Goal: Task Accomplishment & Management: Manage account settings

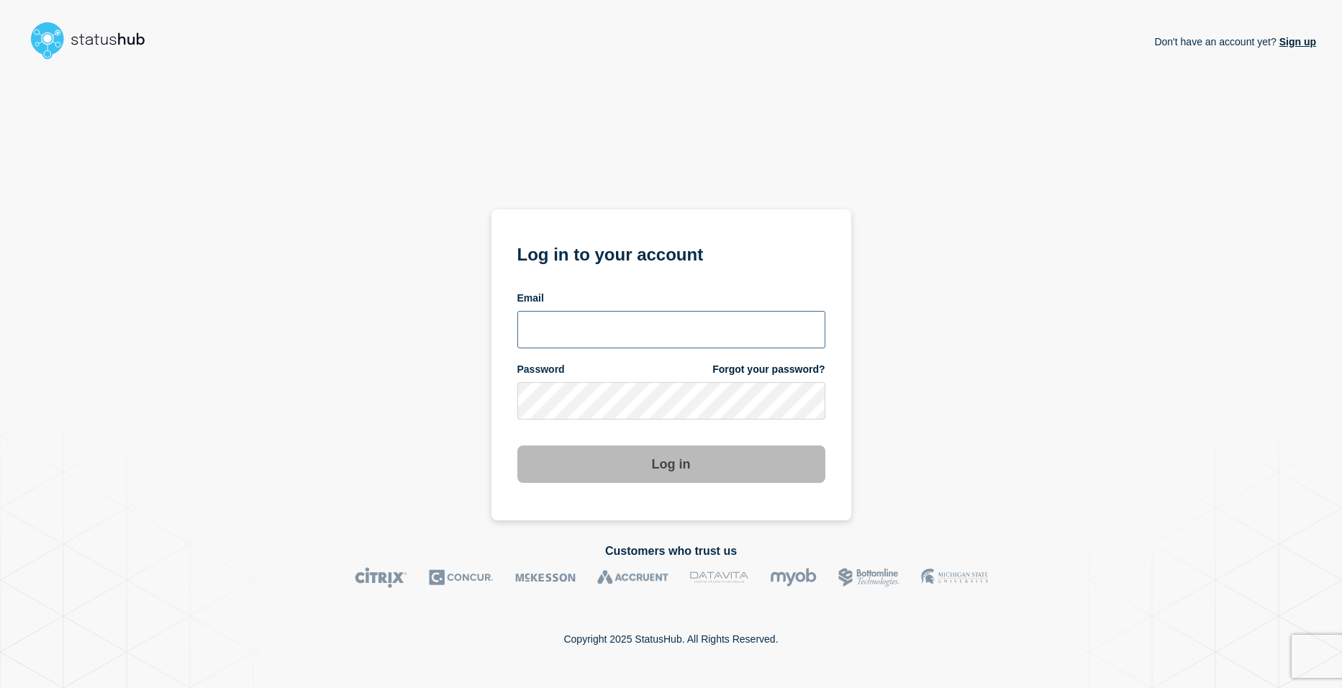
type input "[EMAIL_ADDRESS][DOMAIN_NAME]"
click at [668, 463] on button "Log in" at bounding box center [672, 464] width 308 height 37
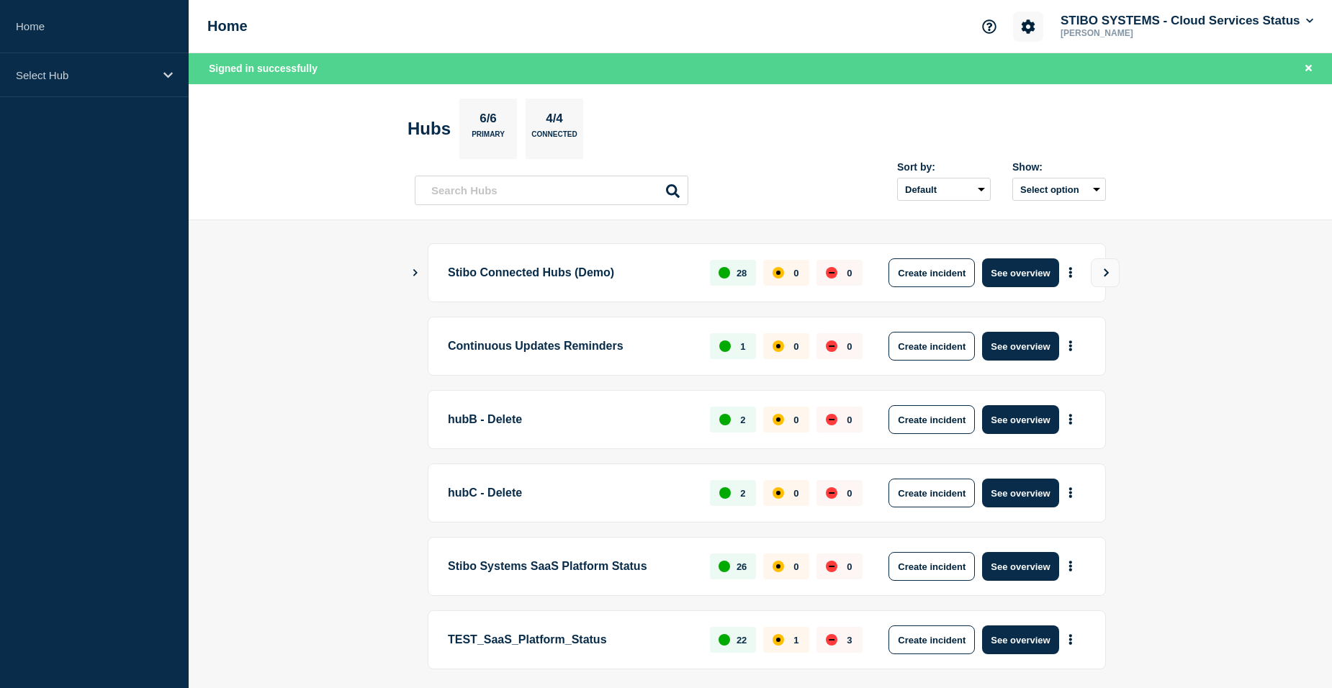
click at [1025, 32] on icon "Account settings" at bounding box center [1028, 26] width 14 height 14
click at [1006, 82] on link "Team Members" at bounding box center [1025, 85] width 74 height 12
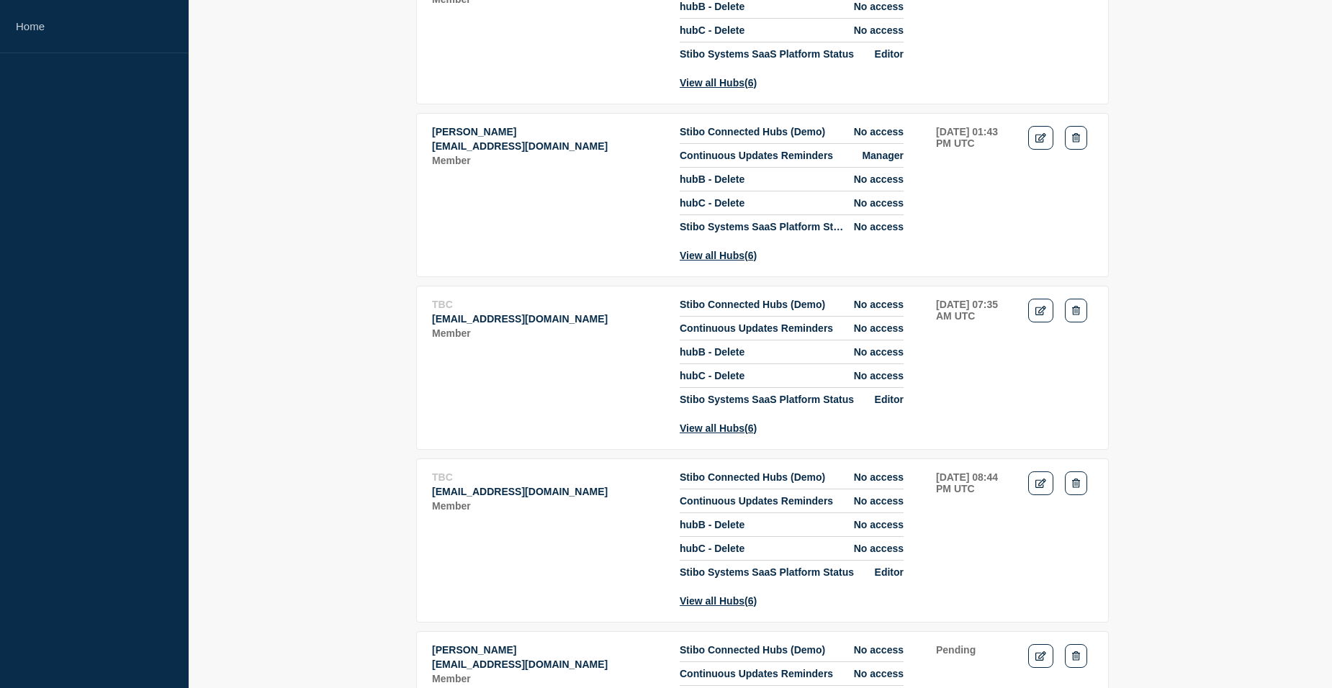
scroll to position [288, 0]
click at [441, 323] on p "[EMAIL_ADDRESS][DOMAIN_NAME]" at bounding box center [548, 318] width 232 height 12
click at [440, 323] on p "[EMAIL_ADDRESS][DOMAIN_NAME]" at bounding box center [548, 318] width 232 height 12
click at [1073, 314] on icon "Delete" at bounding box center [1076, 308] width 8 height 9
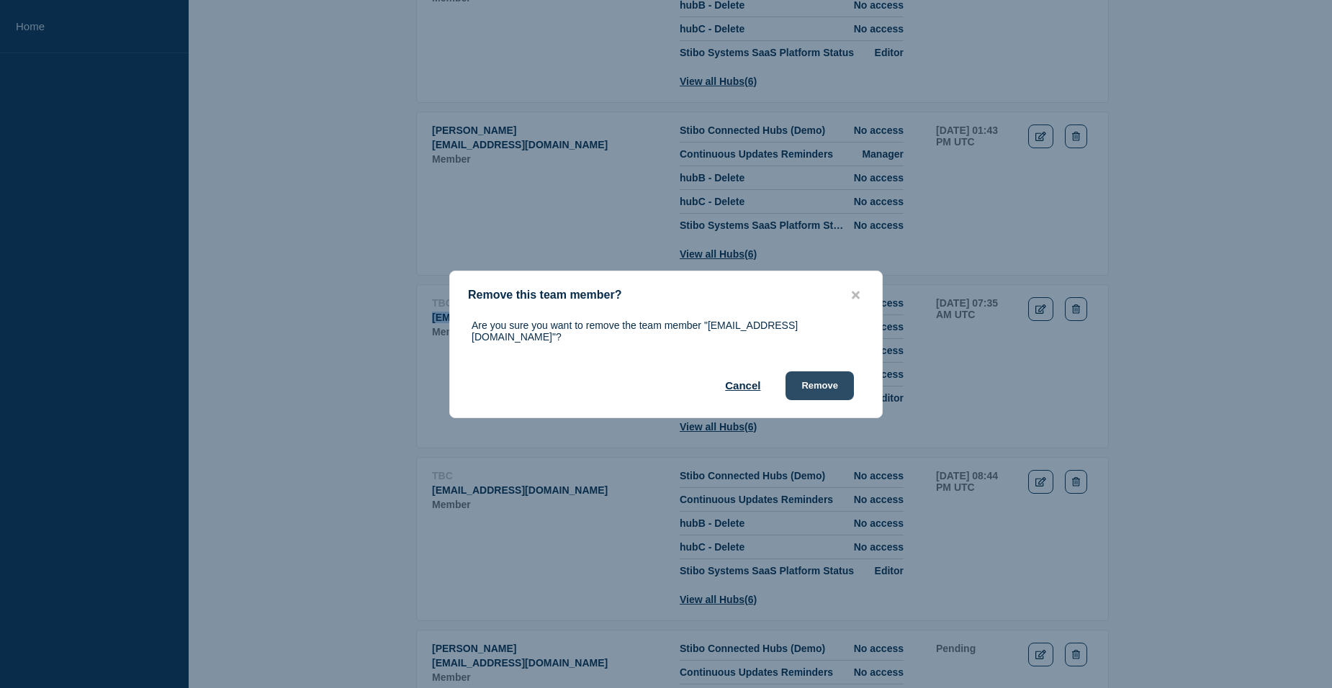
click at [830, 376] on button "Remove" at bounding box center [819, 385] width 68 height 29
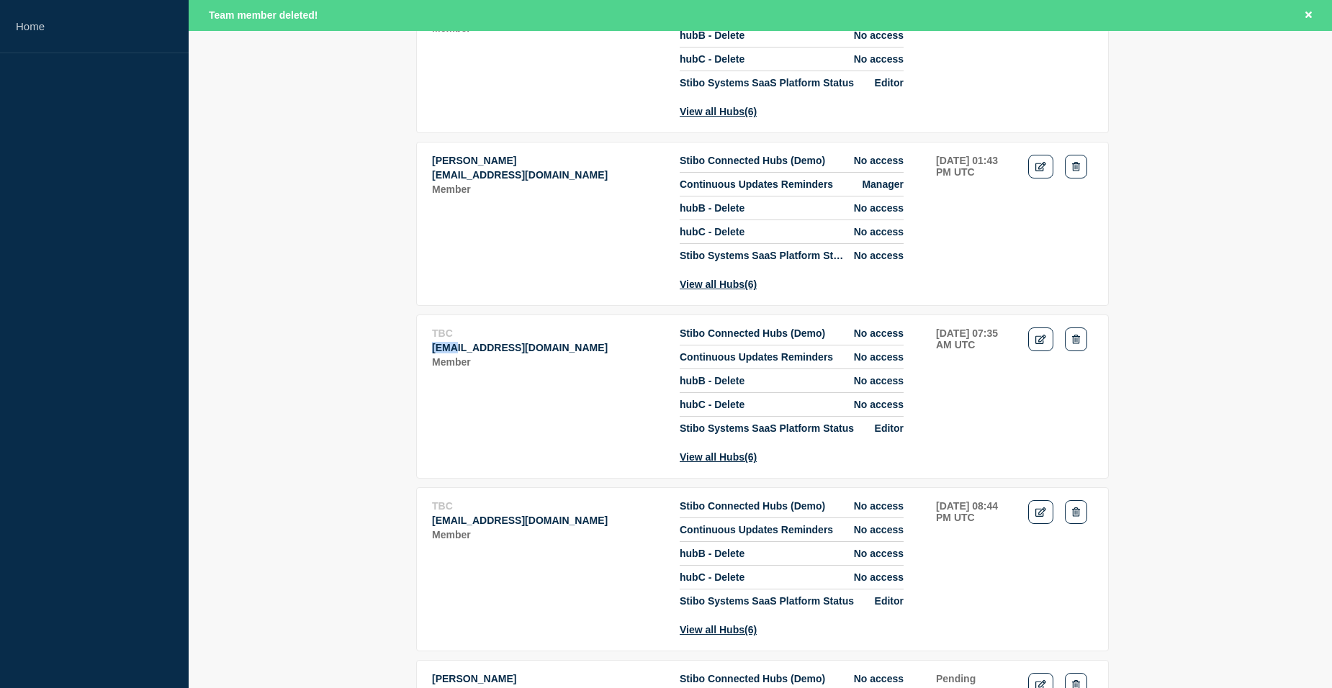
scroll to position [318, 0]
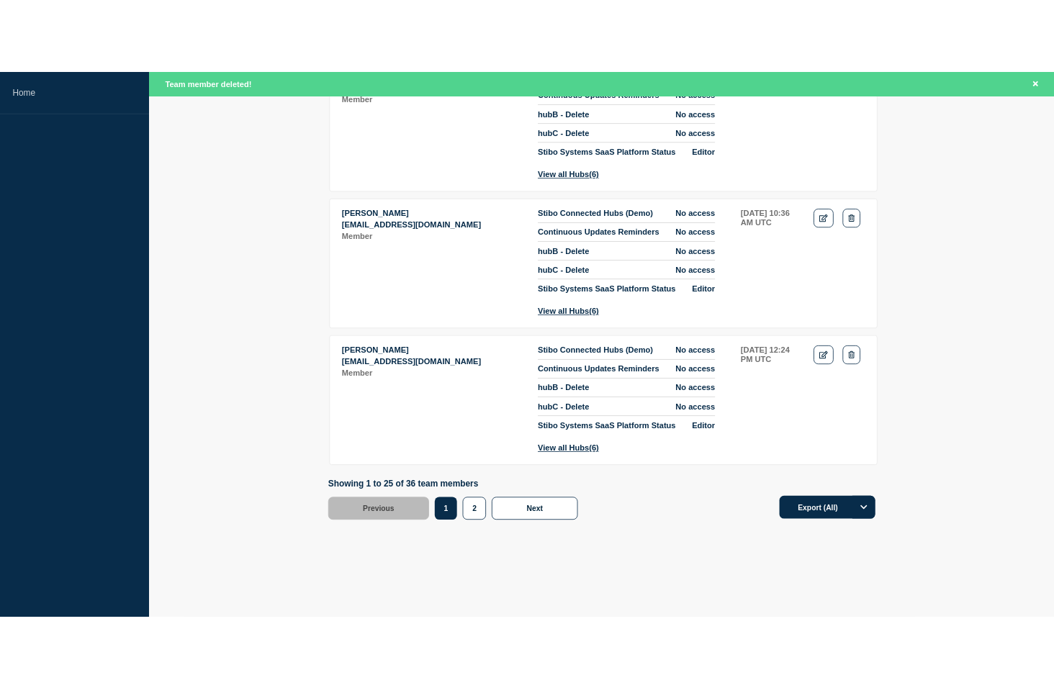
scroll to position [4398, 0]
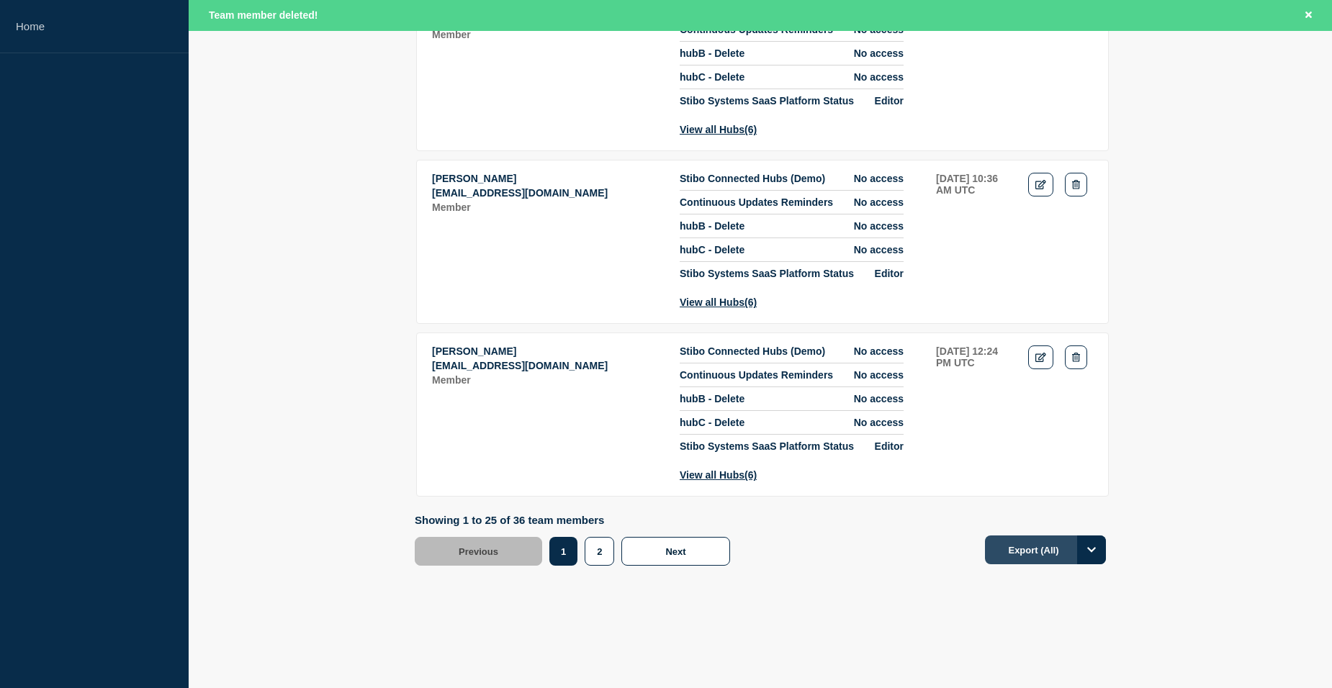
click at [1068, 556] on button "Export (All)" at bounding box center [1045, 550] width 121 height 29
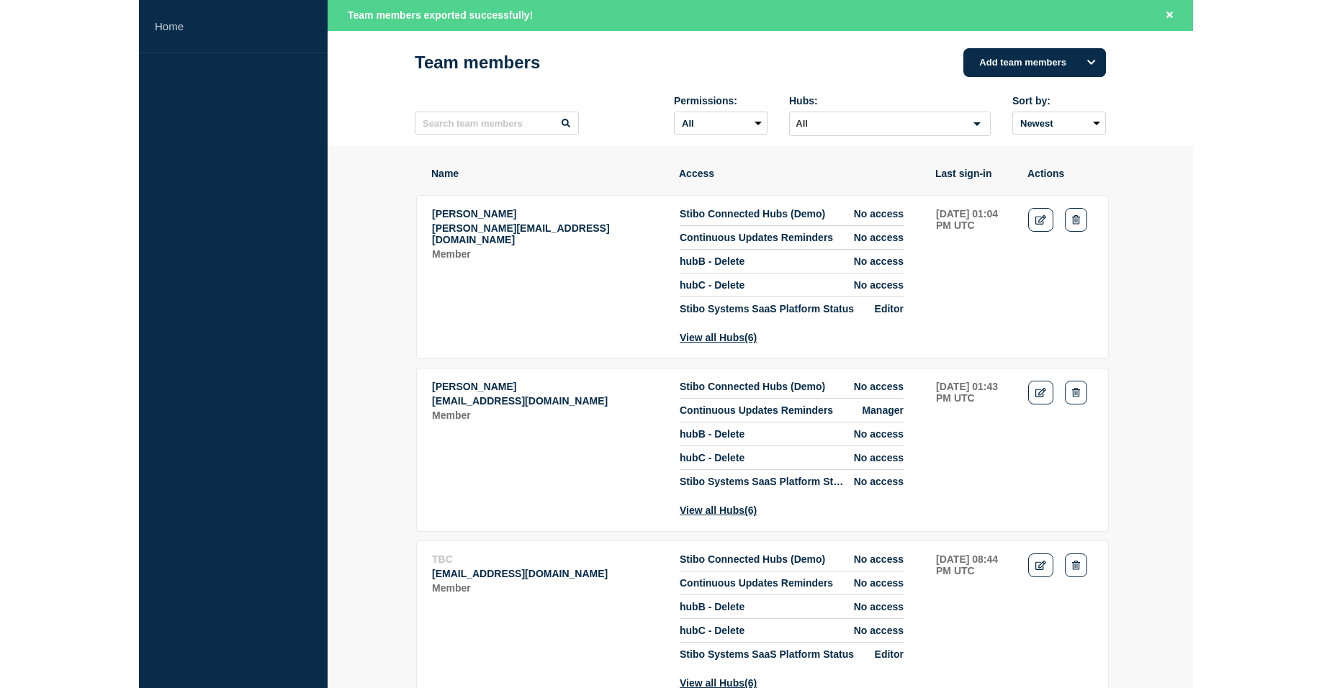
scroll to position [0, 0]
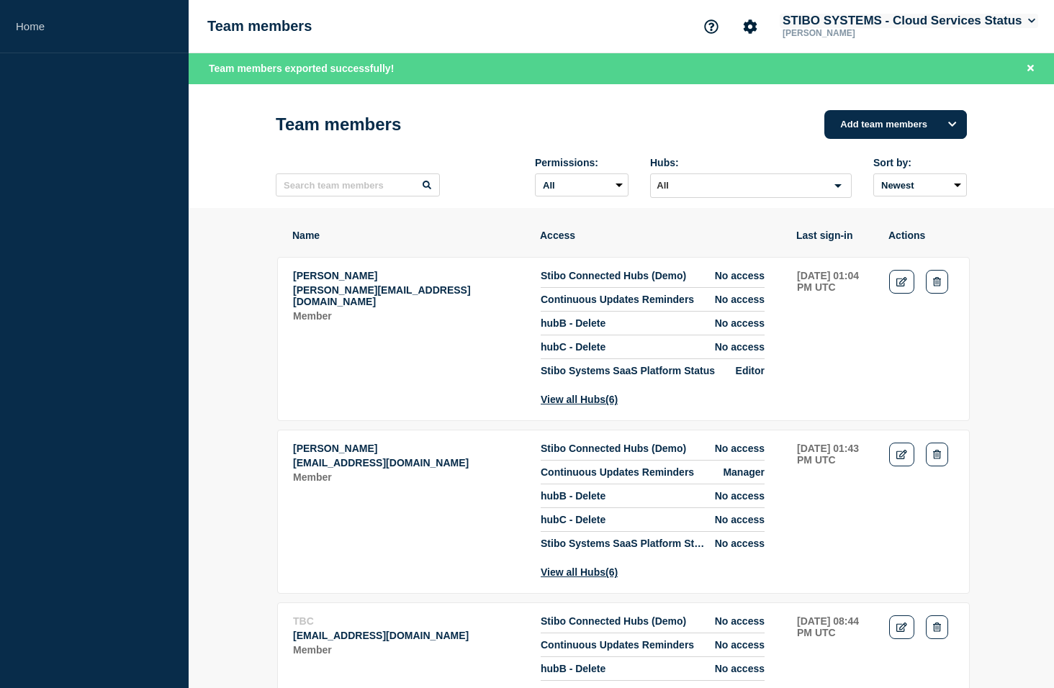
click at [892, 19] on button "STIBO SYSTEMS - Cloud Services Status" at bounding box center [909, 21] width 258 height 14
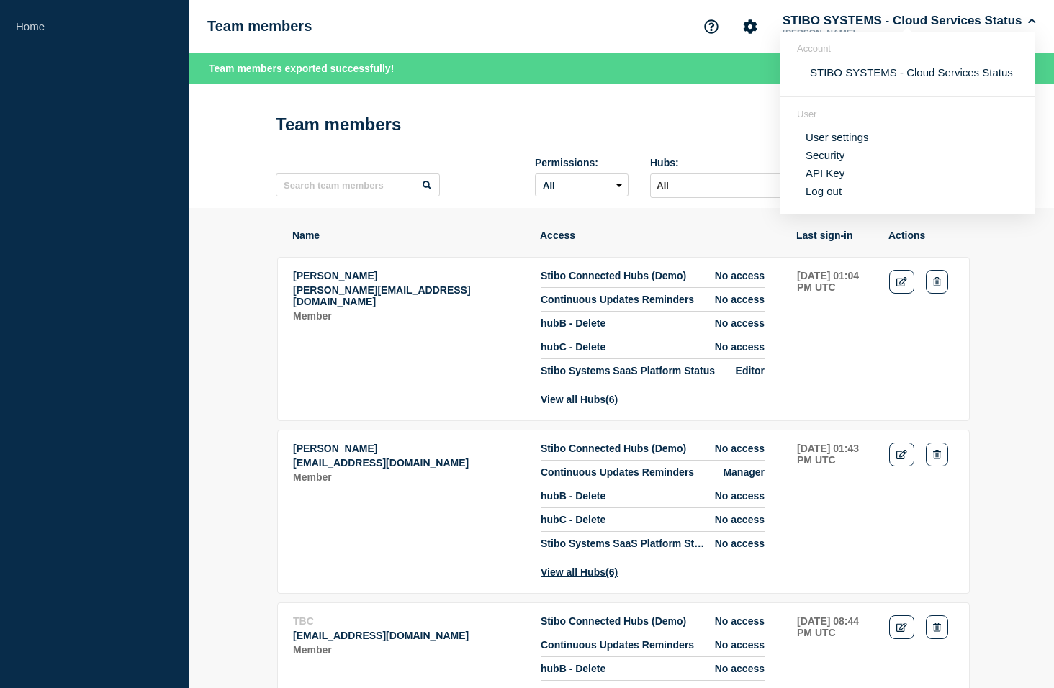
click at [437, 22] on div "Team members STIBO SYSTEMS - Cloud Services Status Shrikant Shiralkar Account S…" at bounding box center [621, 26] width 865 height 53
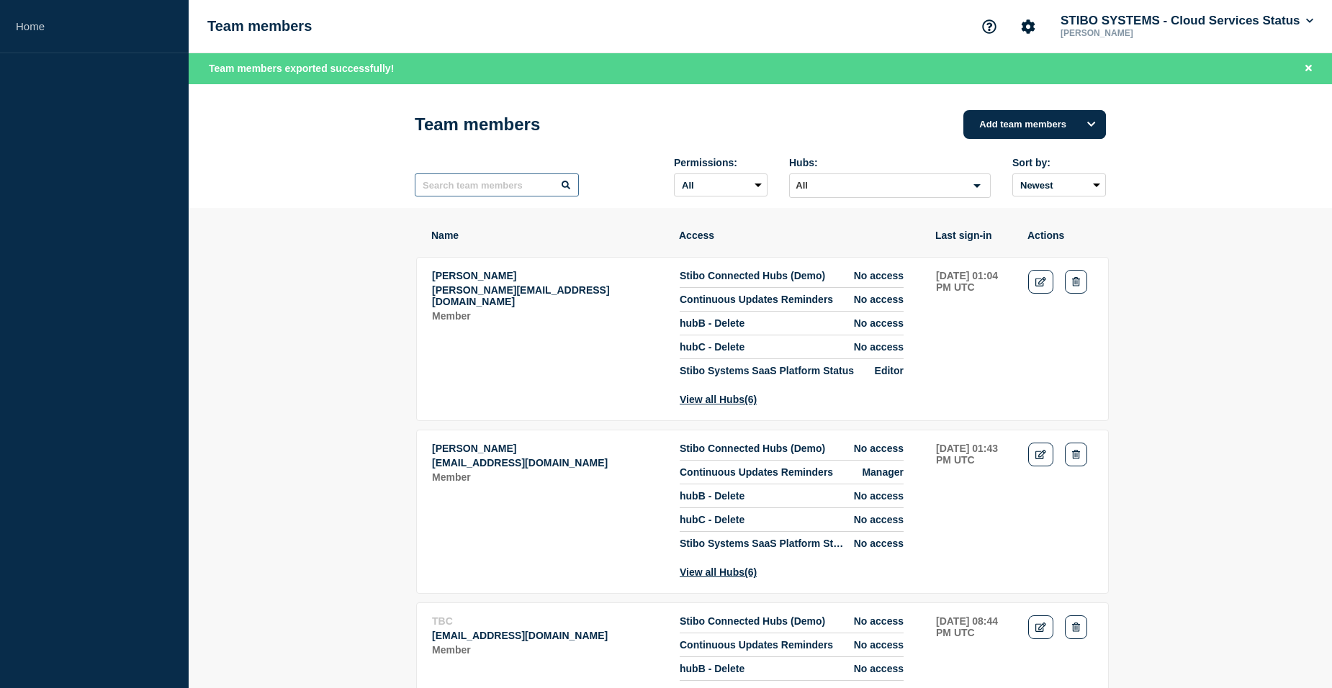
click at [456, 190] on input "text" at bounding box center [497, 184] width 164 height 23
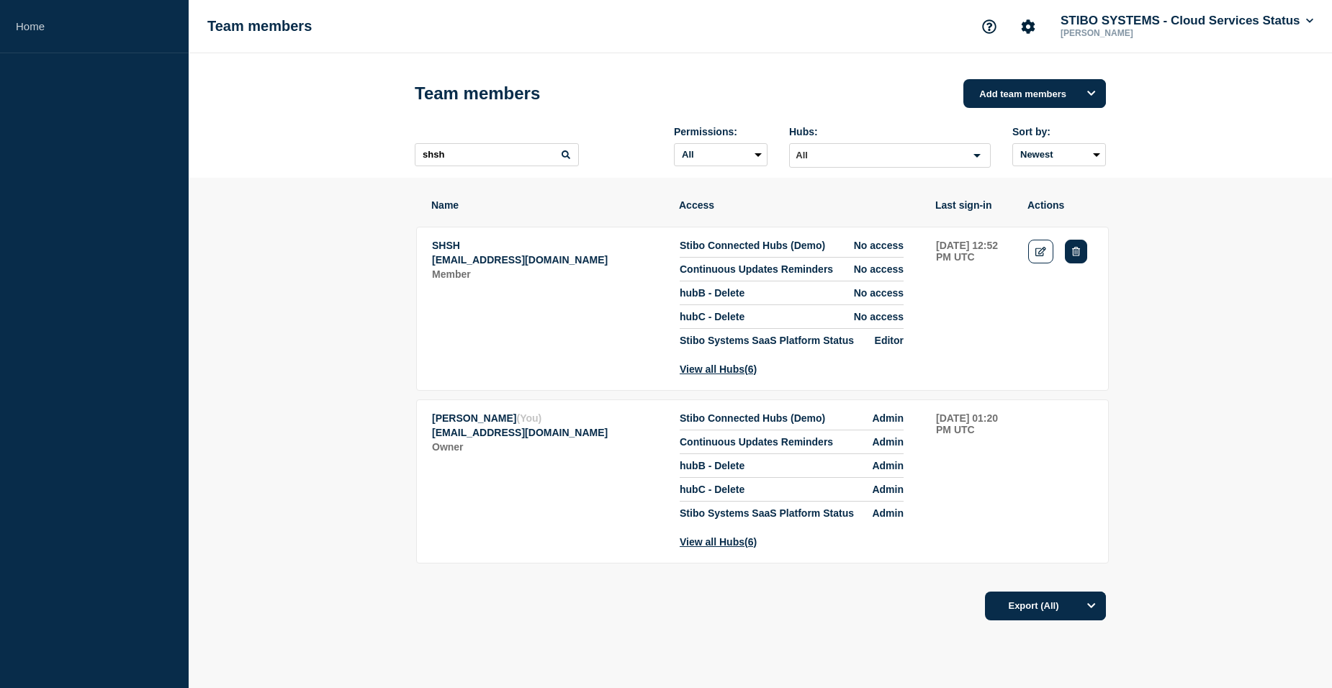
click at [1078, 255] on icon "Delete" at bounding box center [1076, 251] width 8 height 9
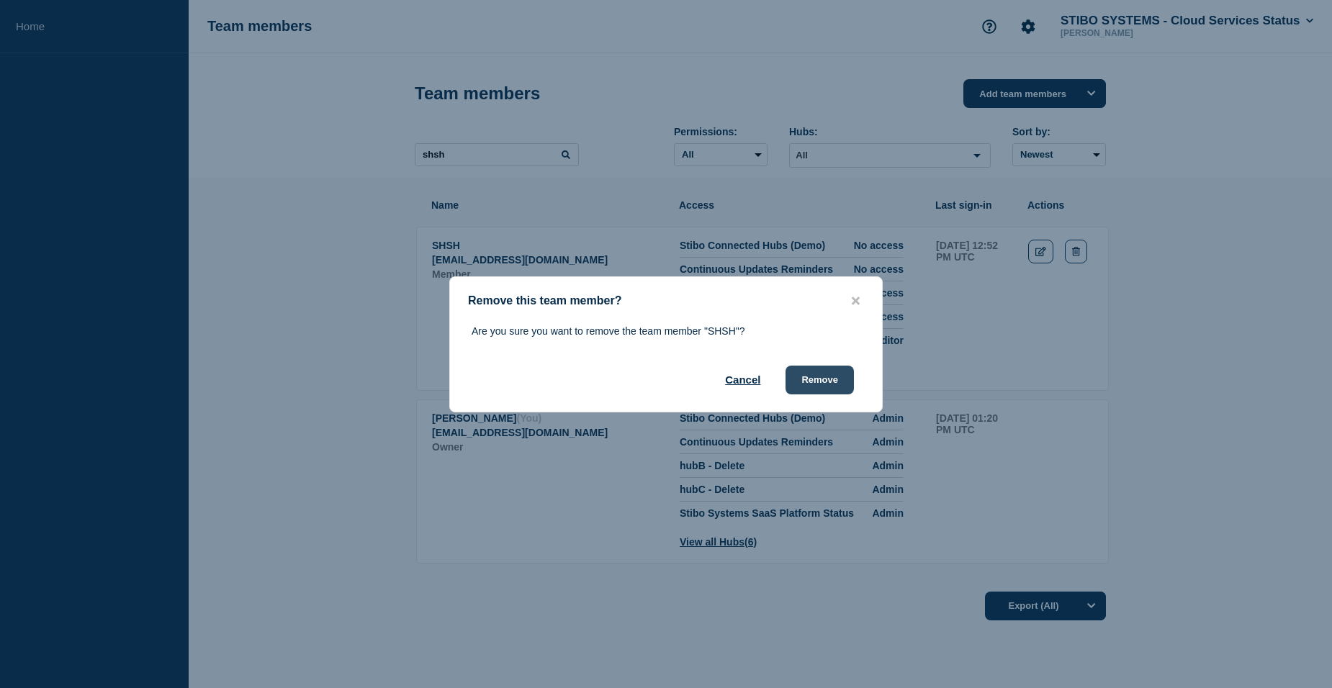
click at [834, 384] on button "Remove" at bounding box center [819, 380] width 68 height 29
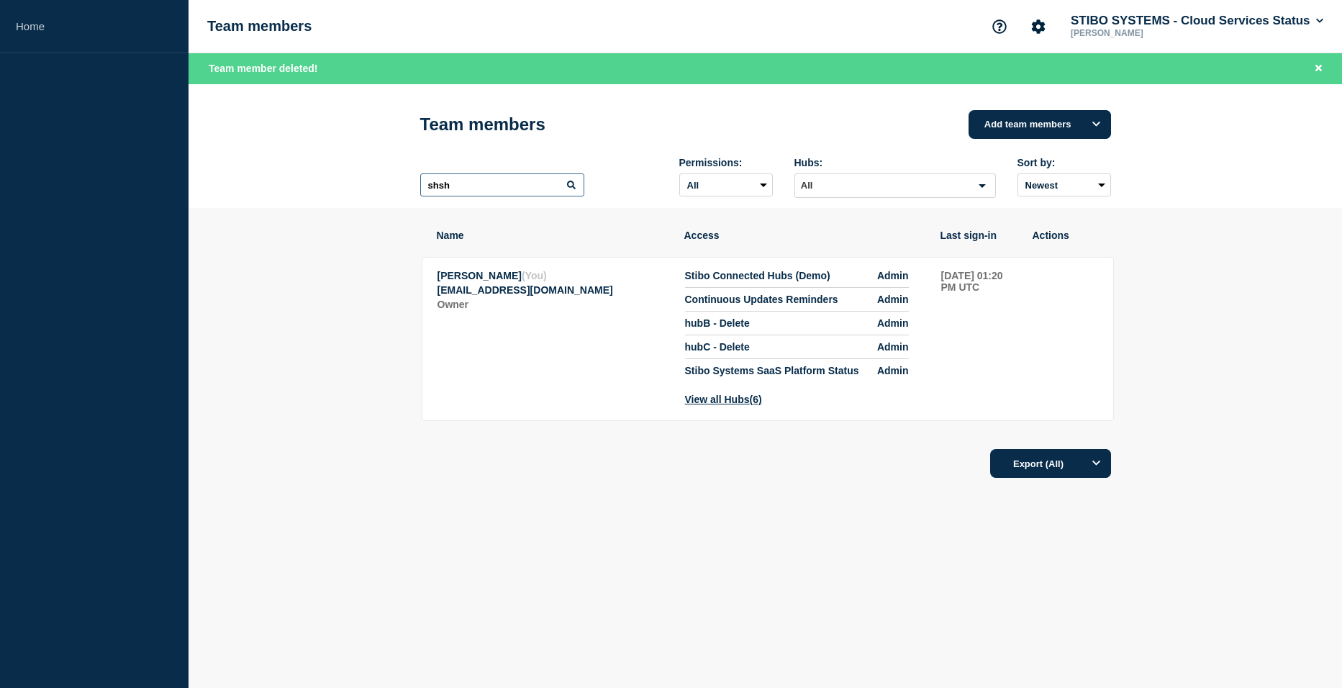
click at [545, 185] on input "shsh" at bounding box center [502, 184] width 164 height 23
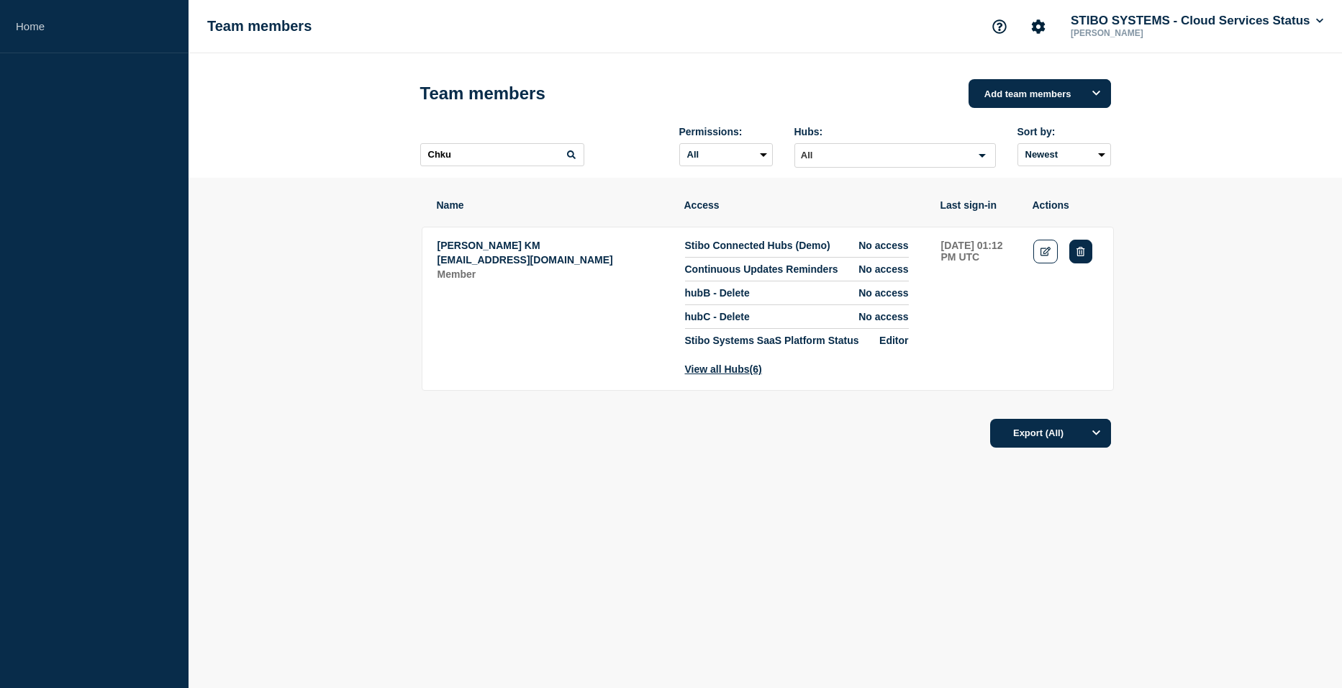
click at [1092, 257] on button "Delete" at bounding box center [1081, 252] width 22 height 24
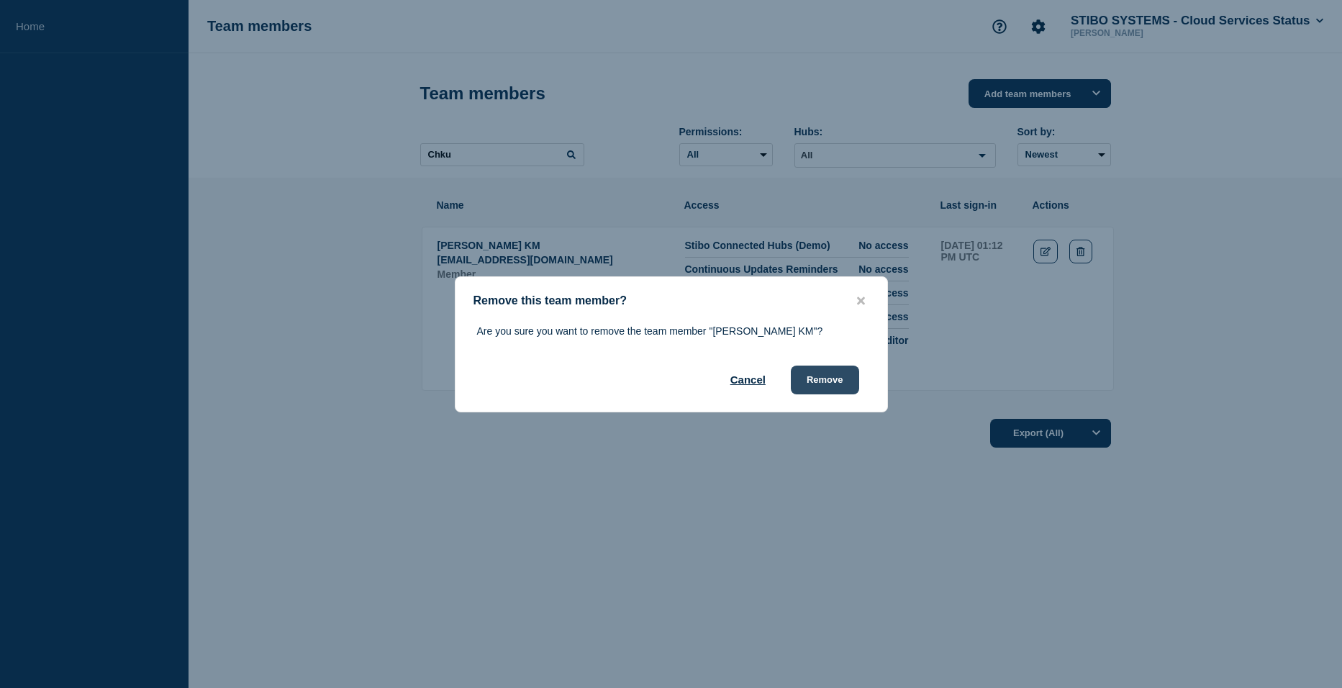
click at [835, 390] on button "Remove" at bounding box center [825, 380] width 68 height 29
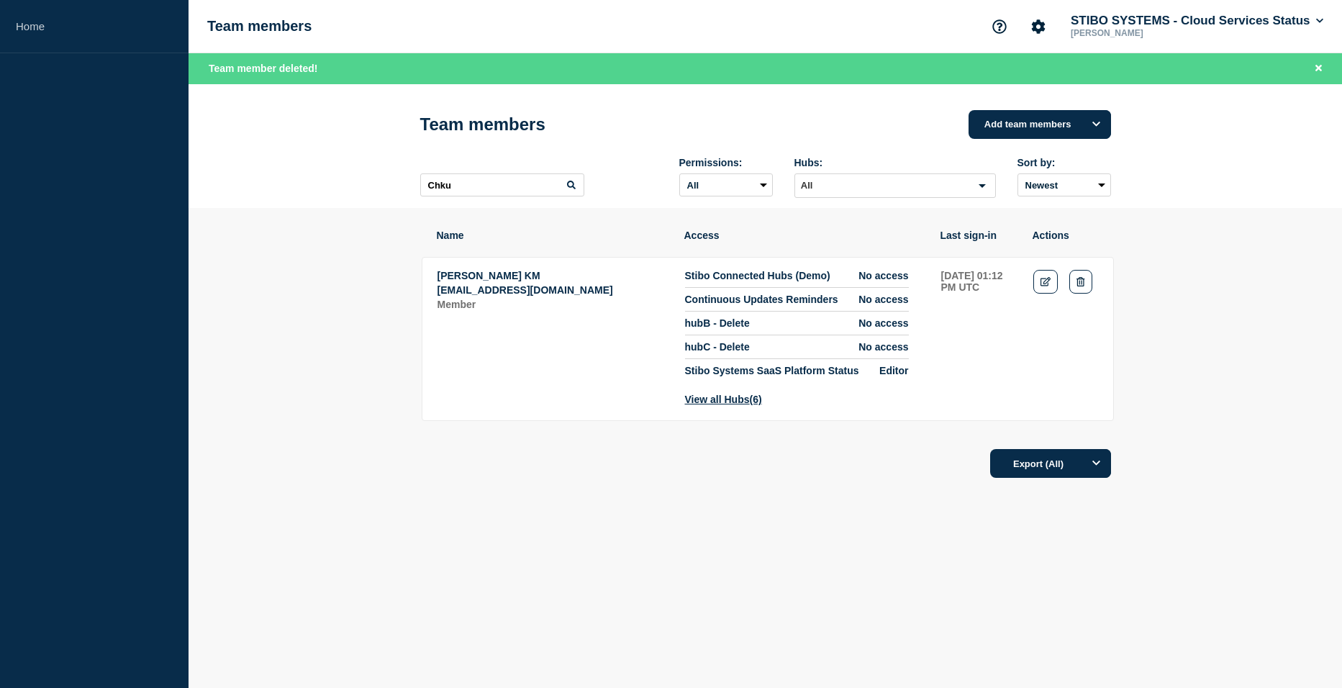
click at [477, 161] on div "Chku Permissions: All Admin Manager Editor No access Hubs: All Loading... Sort …" at bounding box center [765, 177] width 691 height 63
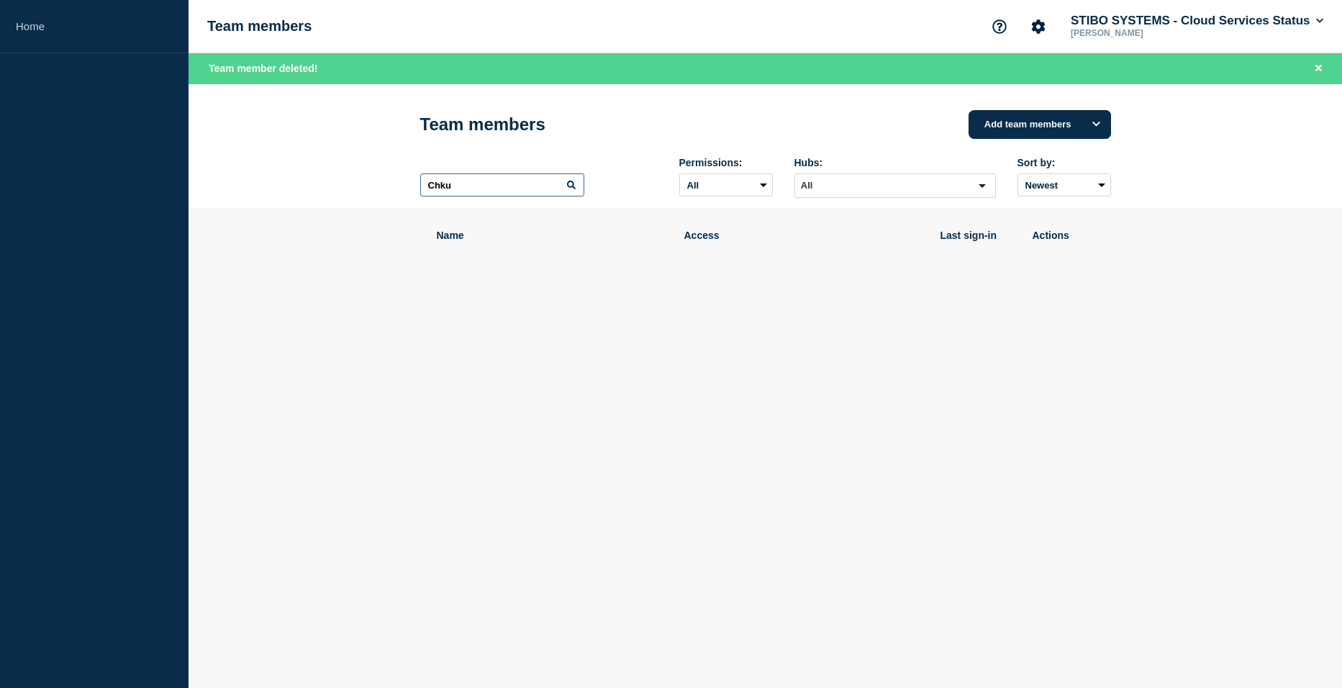
click at [482, 177] on input "Chku" at bounding box center [502, 184] width 164 height 23
click at [482, 184] on input "Chku" at bounding box center [502, 184] width 164 height 23
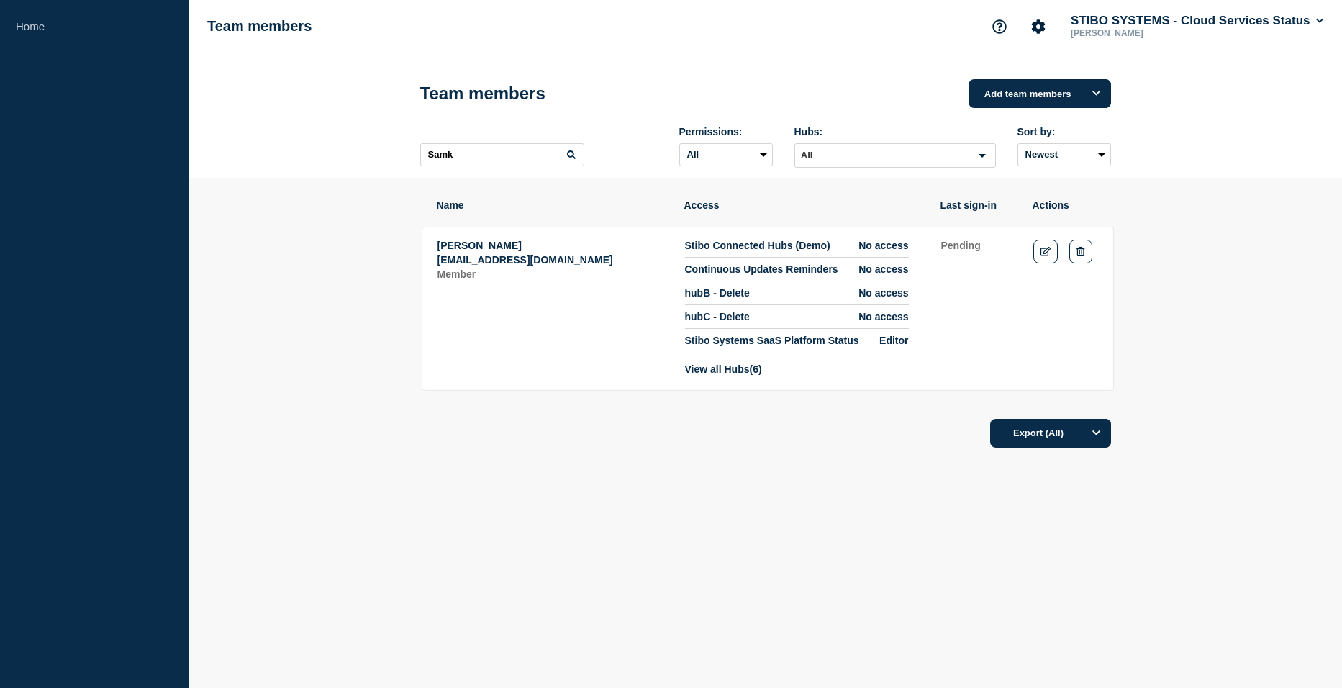
click at [512, 374] on td "Sachin Sachin M Kanchan samk@stibosystems.com Member" at bounding box center [553, 307] width 233 height 137
click at [1080, 252] on icon "Delete" at bounding box center [1081, 251] width 8 height 9
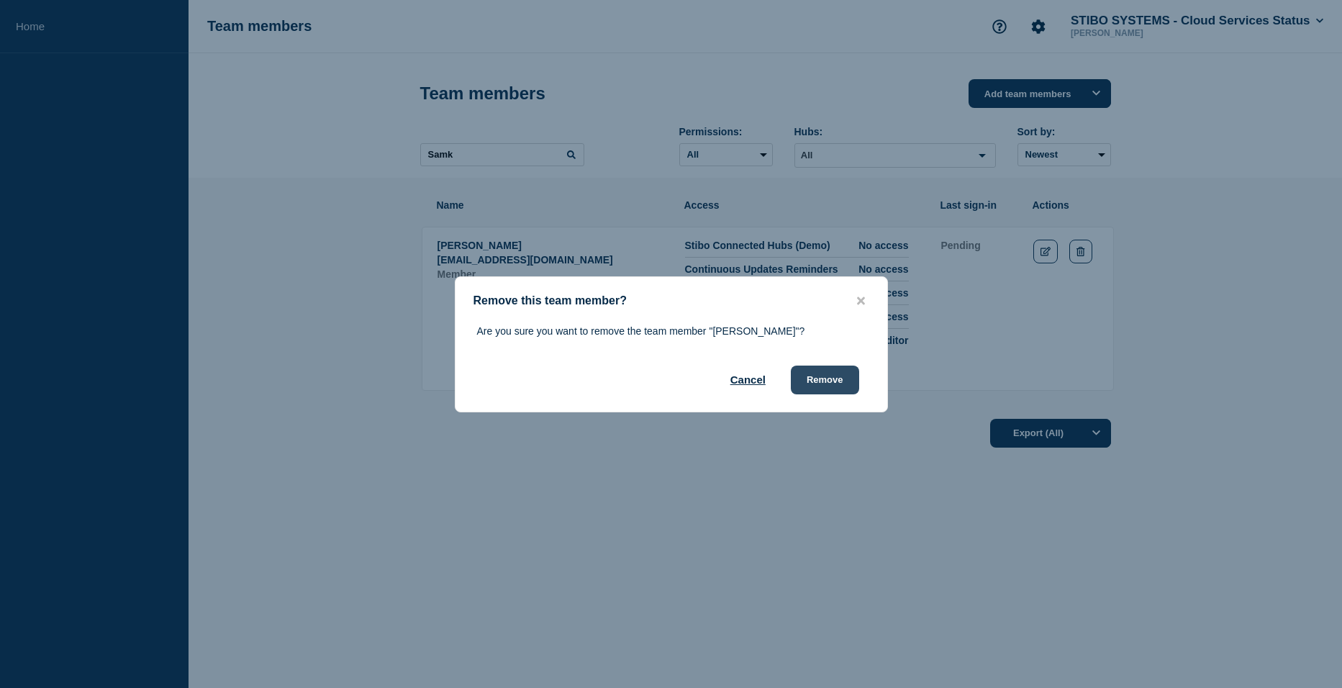
click at [821, 384] on button "Remove" at bounding box center [825, 380] width 68 height 29
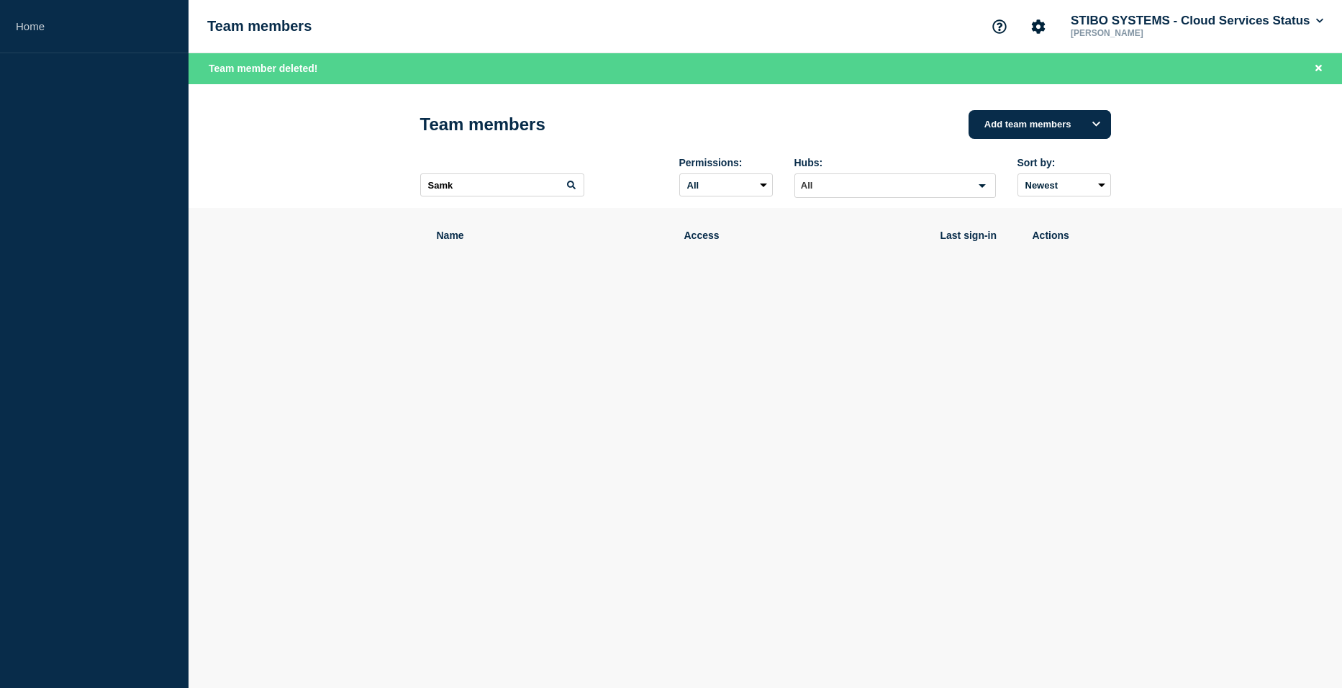
click at [485, 157] on div "Samk Permissions: All Admin Manager Editor No access Hubs: All Loading... Sort …" at bounding box center [765, 177] width 691 height 63
click at [486, 182] on input "Samk" at bounding box center [502, 184] width 164 height 23
click at [486, 183] on input "Samk" at bounding box center [502, 184] width 164 height 23
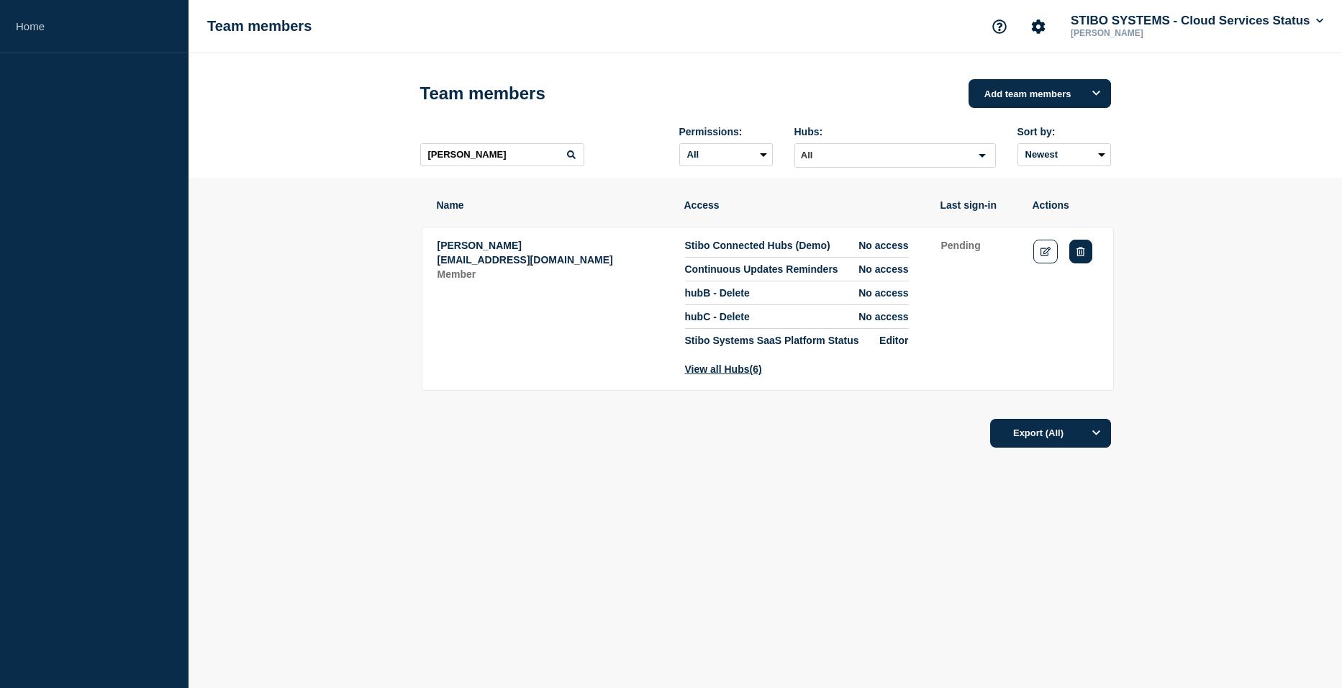
click at [1079, 256] on icon "Delete" at bounding box center [1081, 251] width 8 height 9
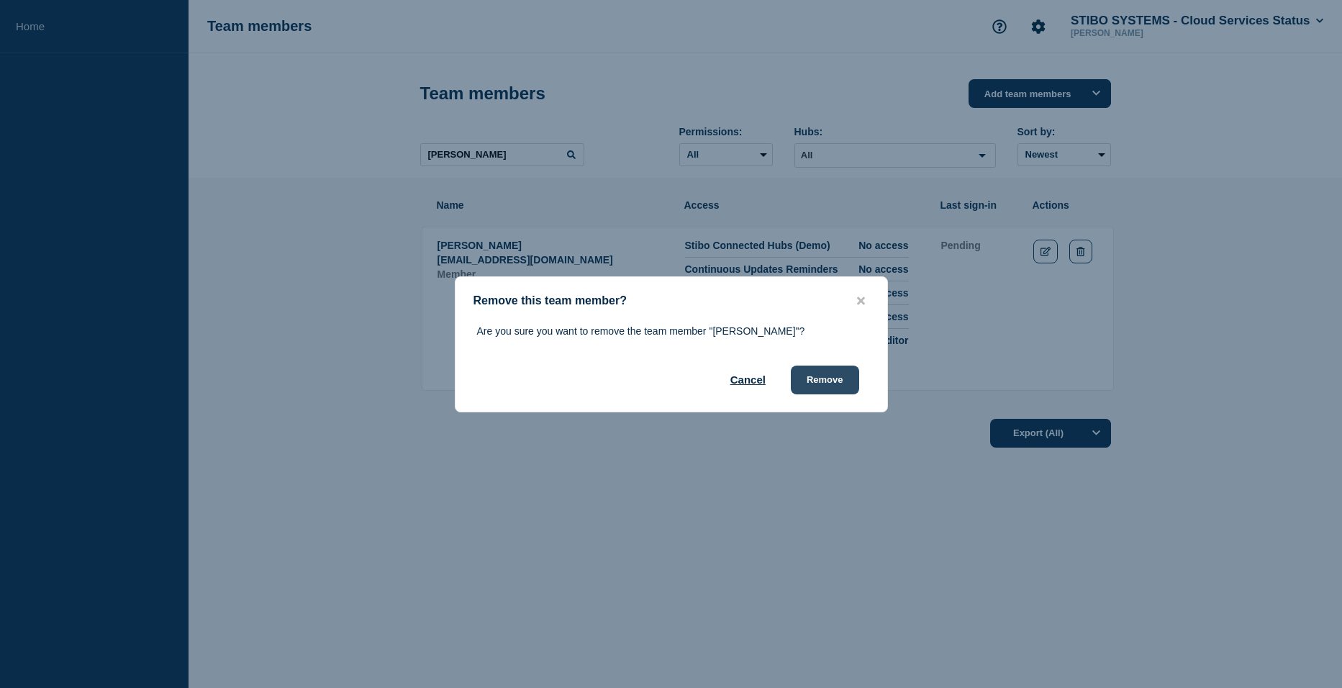
click at [818, 389] on button "Remove" at bounding box center [825, 380] width 68 height 29
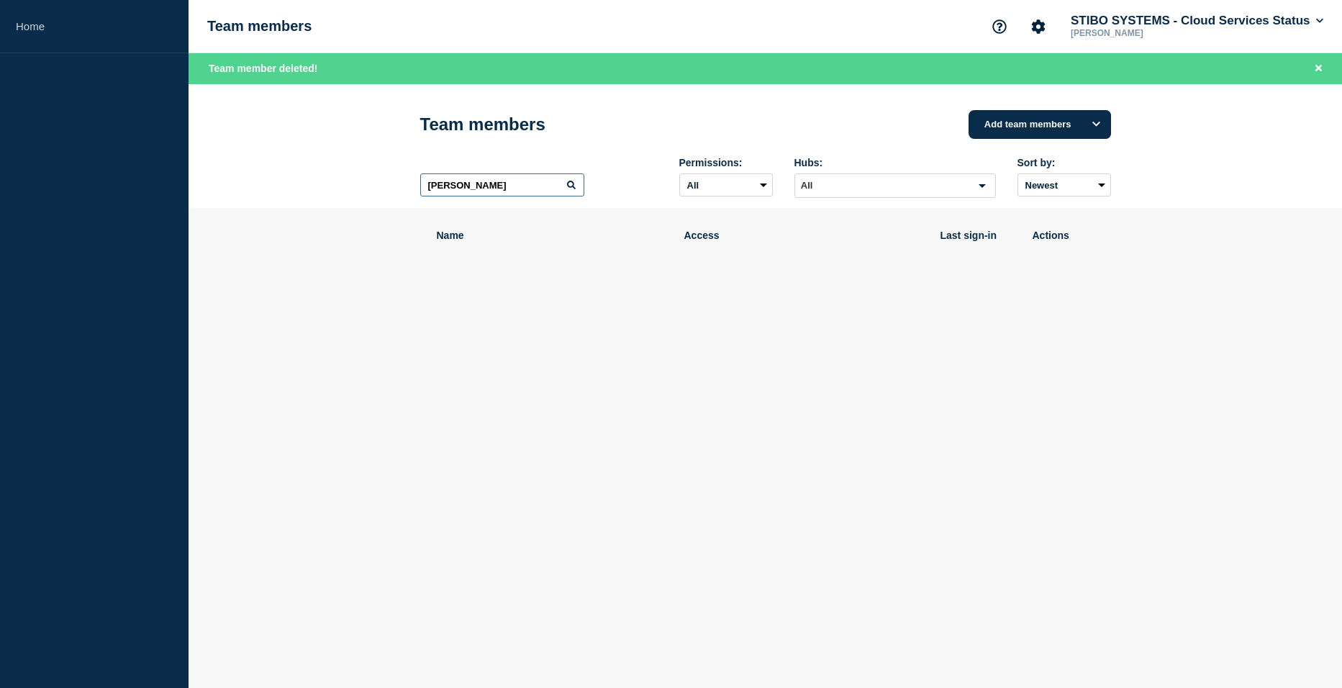
click at [501, 181] on input "Vijay" at bounding box center [502, 184] width 164 height 23
click at [484, 193] on input "Vijay" at bounding box center [502, 184] width 164 height 23
type input "Gayath"
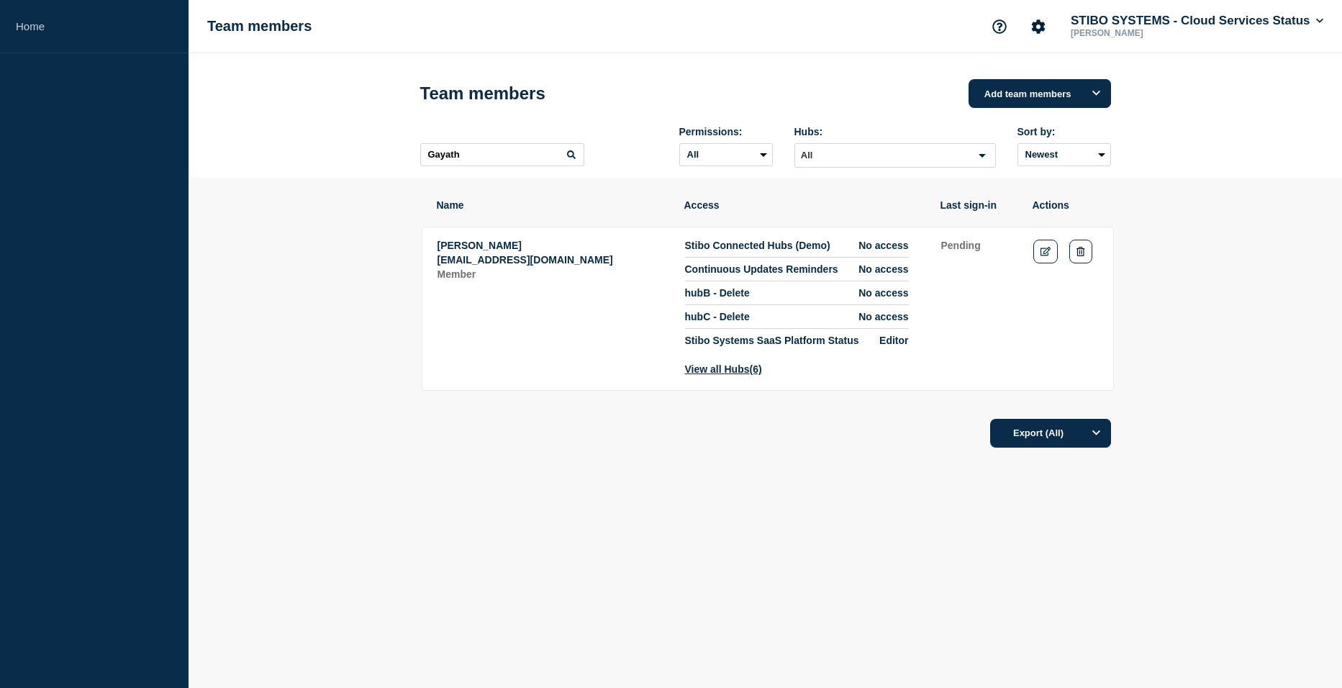
click at [1093, 255] on td "Actions: Edit Delete" at bounding box center [1066, 307] width 66 height 137
click at [1091, 254] on button "Delete" at bounding box center [1081, 252] width 22 height 24
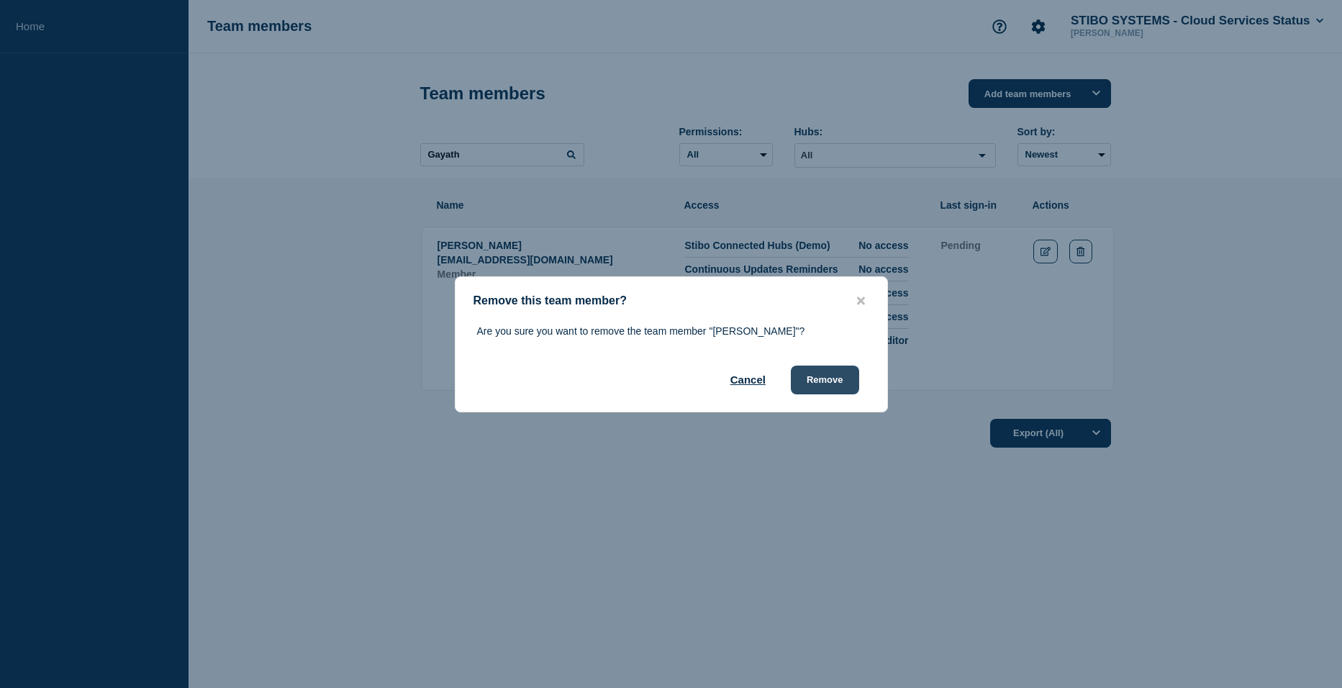
click at [826, 382] on button "Remove" at bounding box center [825, 380] width 68 height 29
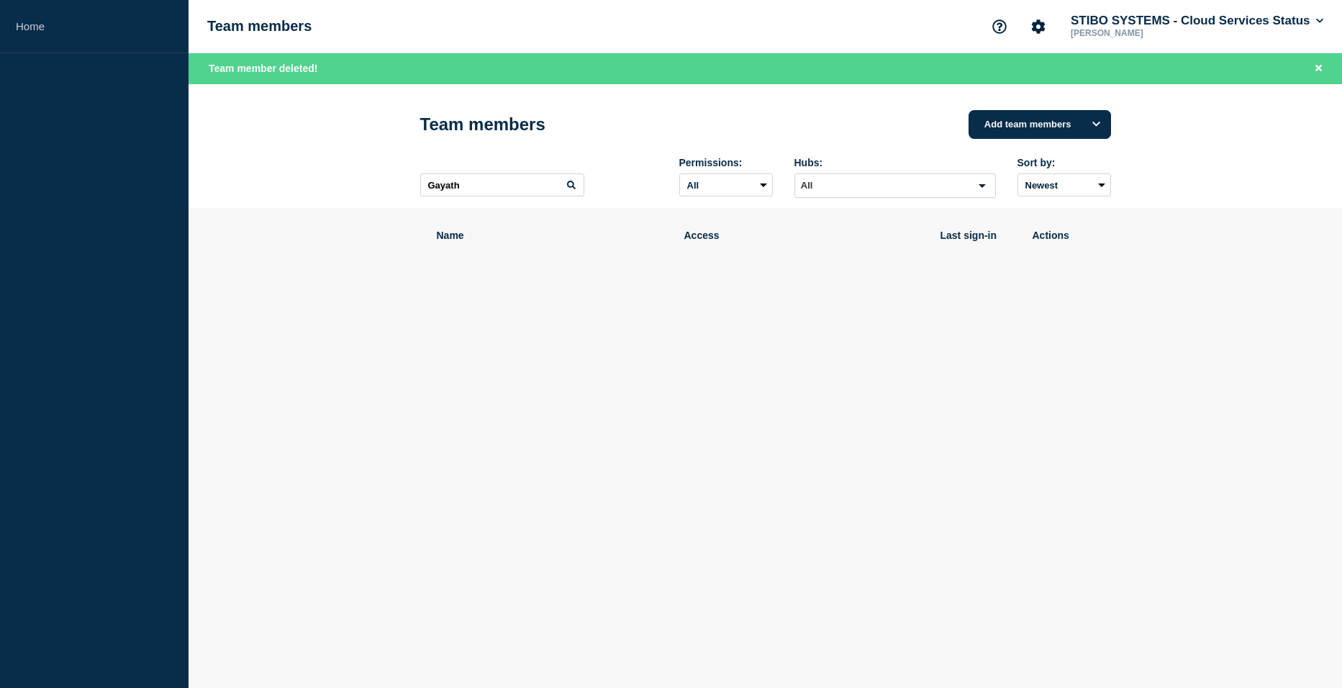
click at [470, 310] on div "Name Access Last sign-in Actions" at bounding box center [765, 292] width 691 height 169
click at [1120, 22] on button "STIBO SYSTEMS - Cloud Services Status" at bounding box center [1197, 21] width 258 height 14
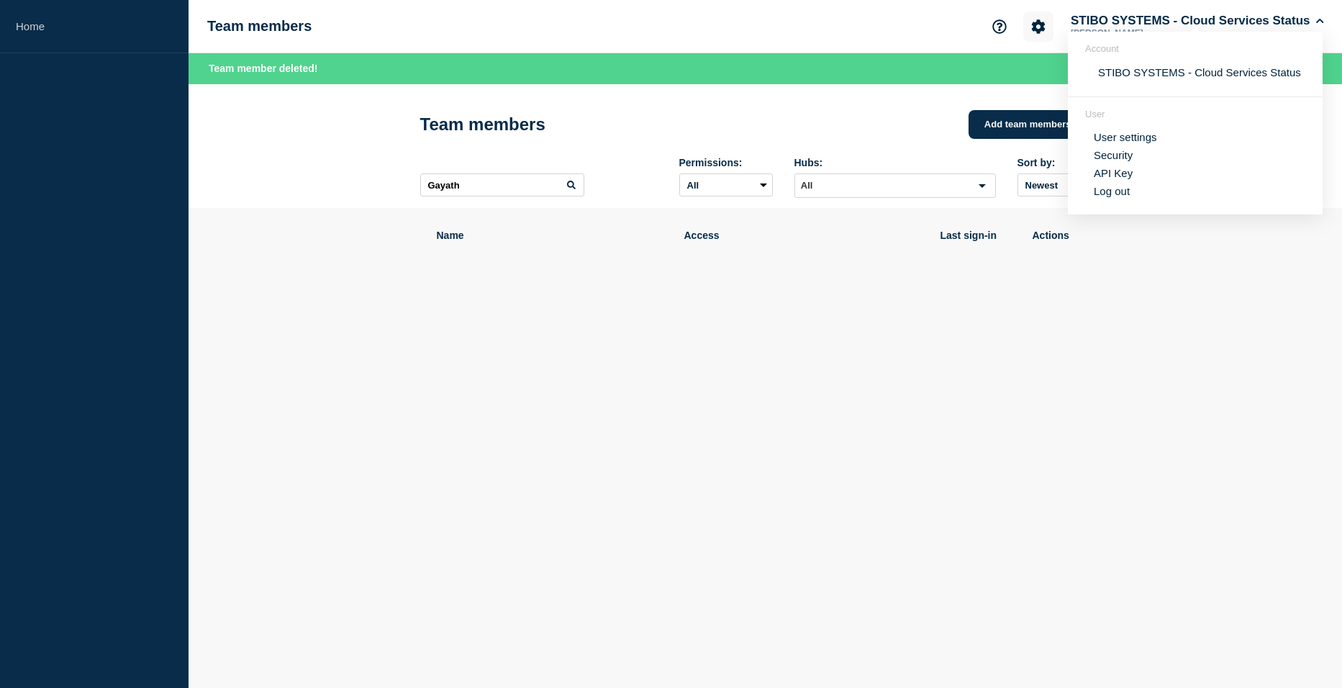
click at [1042, 23] on icon "Account settings" at bounding box center [1038, 26] width 14 height 14
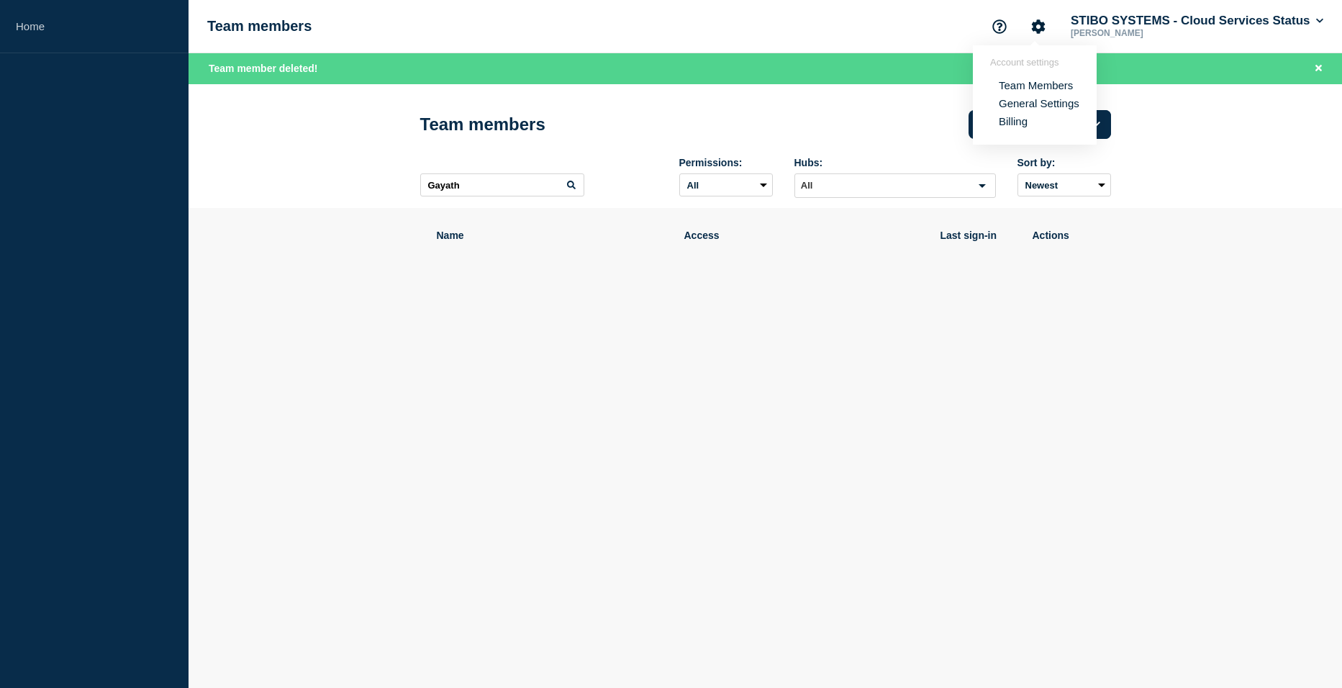
click at [1039, 81] on link "Team Members" at bounding box center [1036, 85] width 74 height 12
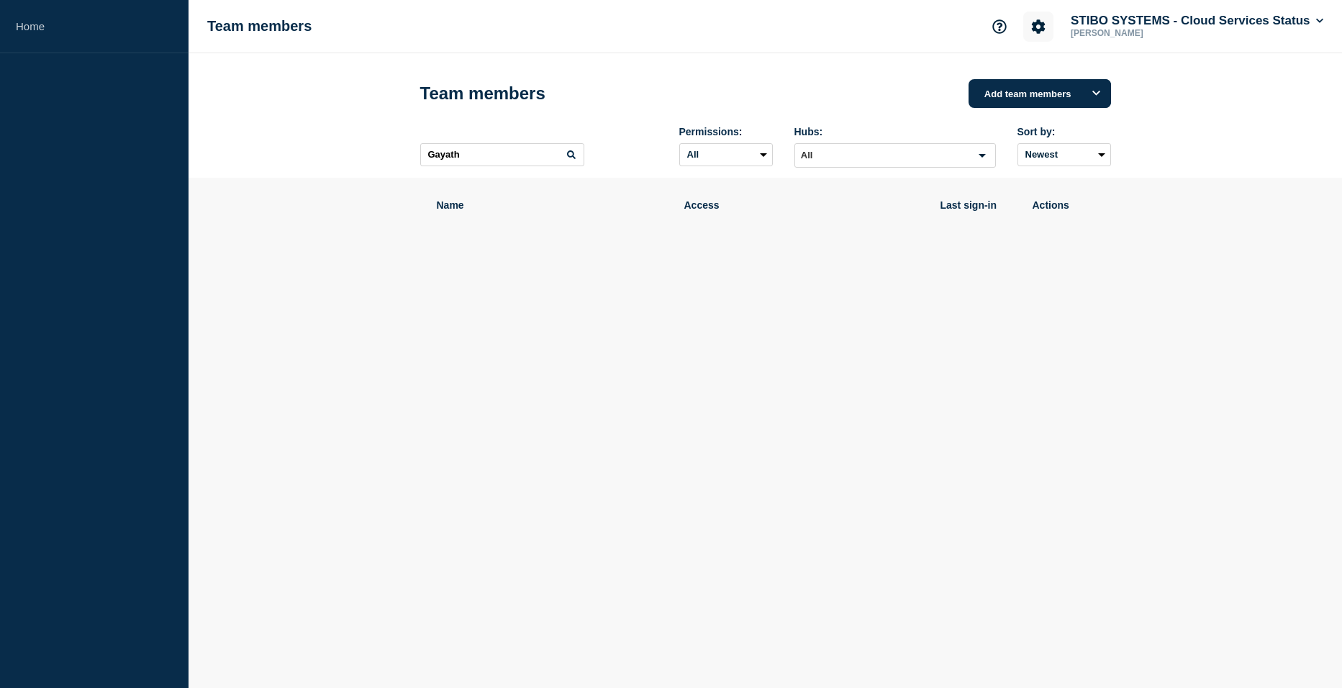
click at [1035, 27] on icon "Account settings" at bounding box center [1038, 26] width 14 height 14
click at [1029, 128] on section "Account settings Team Members General Settings Billing" at bounding box center [1035, 94] width 124 height 99
click at [1024, 121] on link "Billing" at bounding box center [1013, 121] width 29 height 12
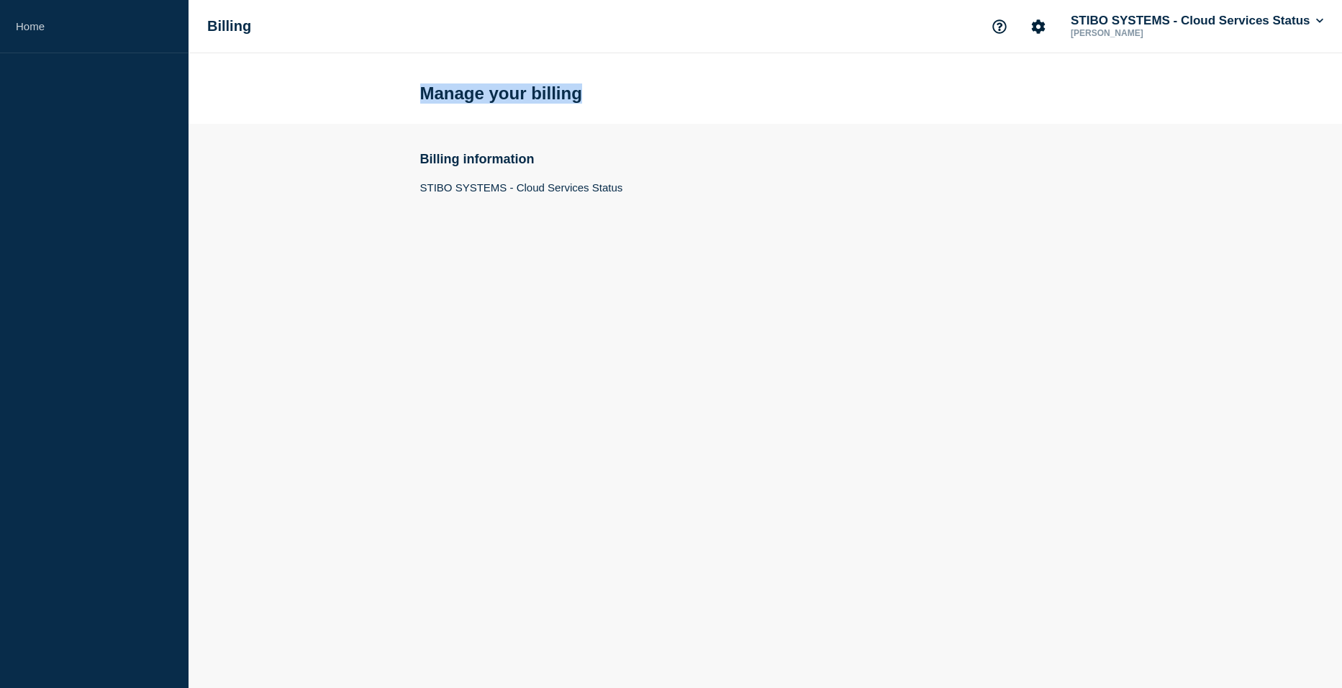
drag, startPoint x: 423, startPoint y: 96, endPoint x: 822, endPoint y: 99, distance: 399.5
click at [816, 99] on div "Manage your billing" at bounding box center [765, 88] width 723 height 71
click at [1031, 31] on icon "Account settings" at bounding box center [1038, 26] width 14 height 14
click at [1015, 86] on link "Team Members" at bounding box center [1036, 85] width 74 height 12
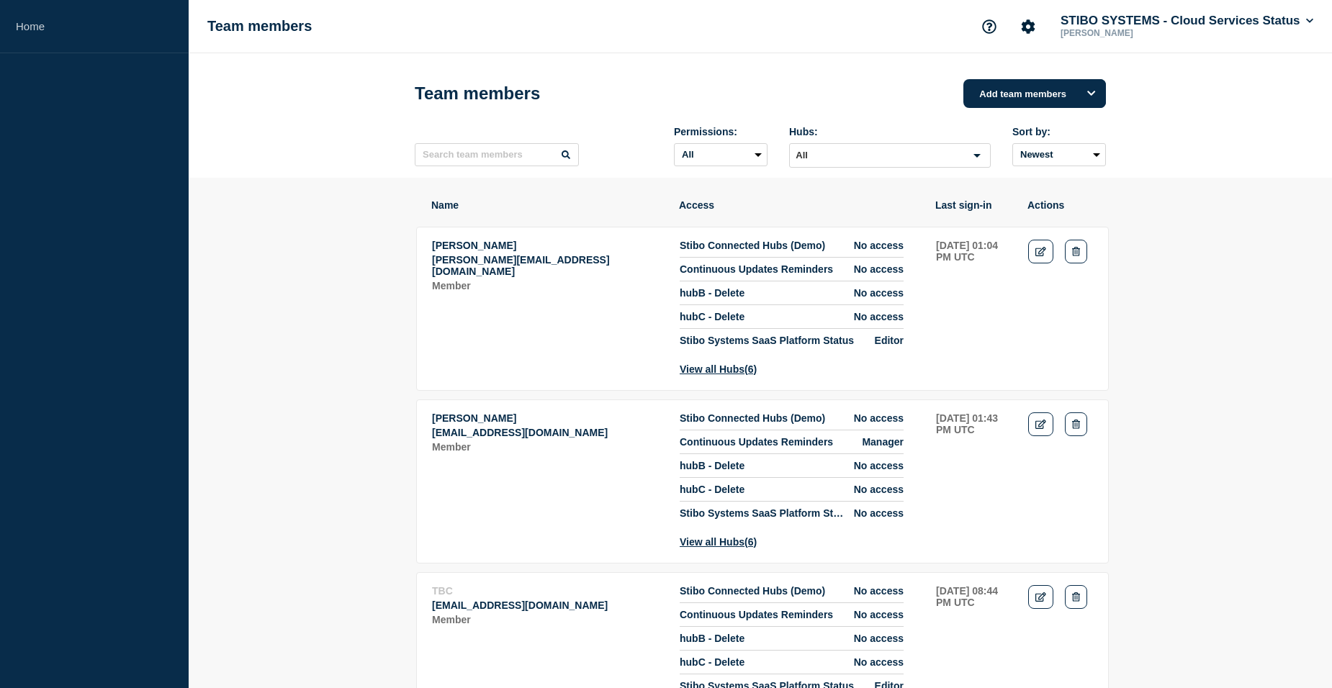
click at [1106, 32] on p "Shrikant Shiralkar" at bounding box center [1132, 33] width 150 height 10
click at [1116, 19] on button "STIBO SYSTEMS - Cloud Services Status" at bounding box center [1186, 21] width 258 height 14
click at [1103, 135] on link "User settings" at bounding box center [1114, 137] width 63 height 12
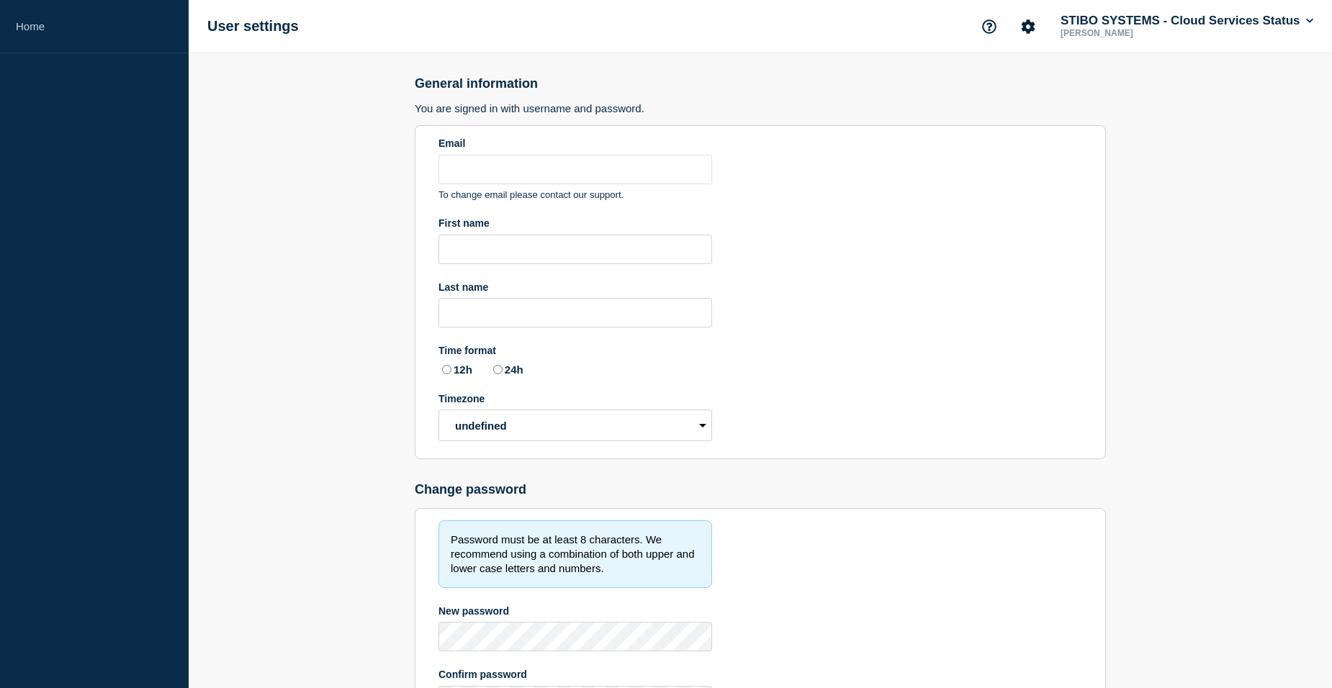
type input "[EMAIL_ADDRESS][DOMAIN_NAME]"
type input "Shrikant"
type input "Shiralkar"
radio input "true"
select select "hub"
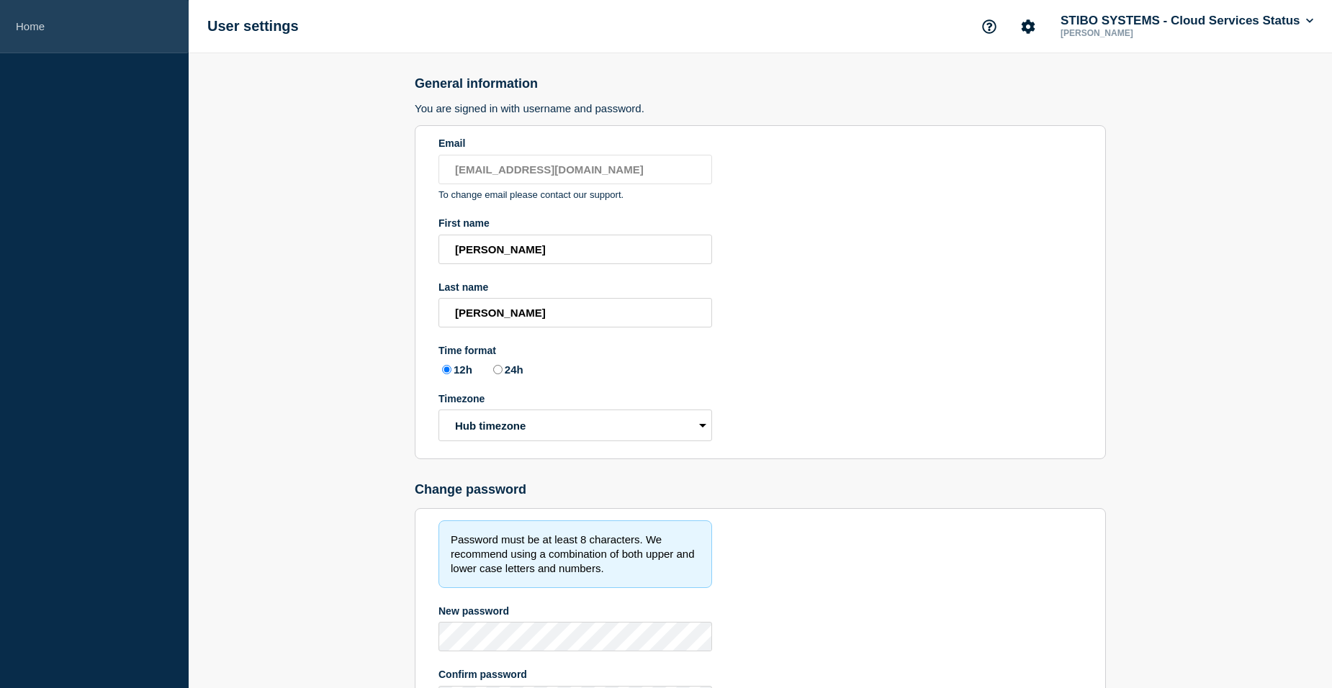
click at [55, 28] on link "Home" at bounding box center [94, 26] width 189 height 53
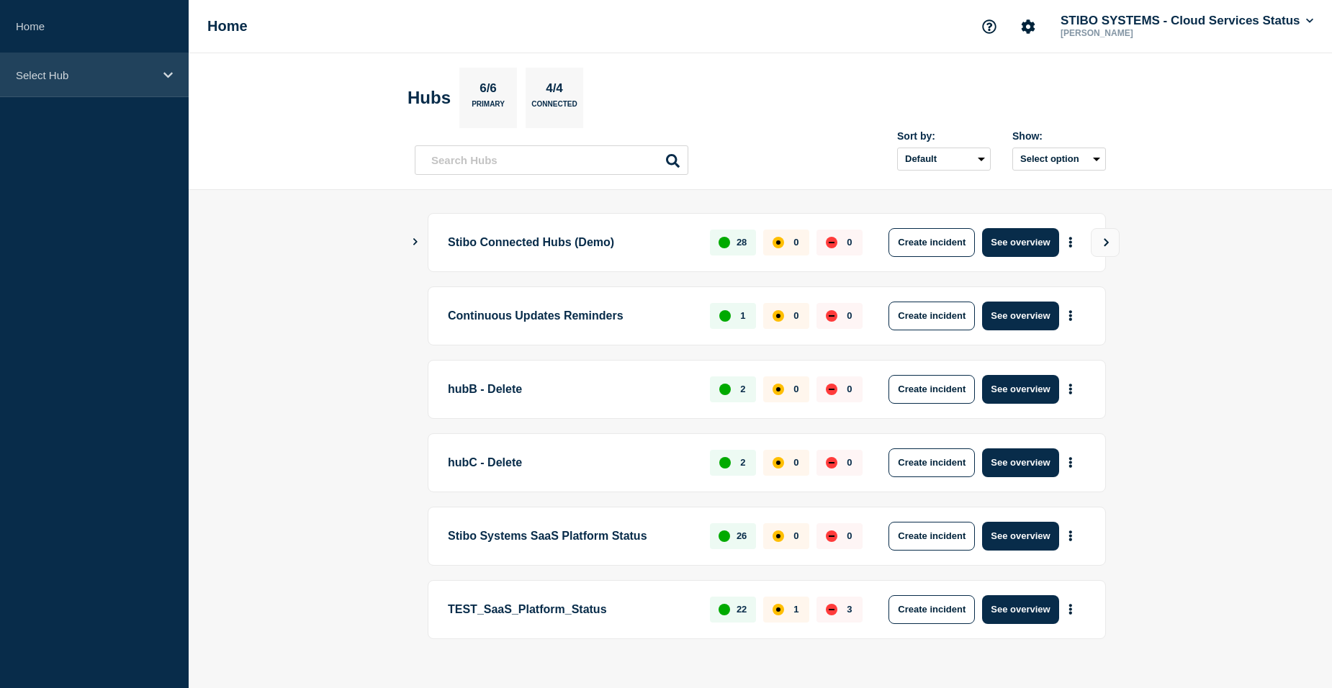
click at [108, 72] on p "Select Hub" at bounding box center [85, 75] width 138 height 12
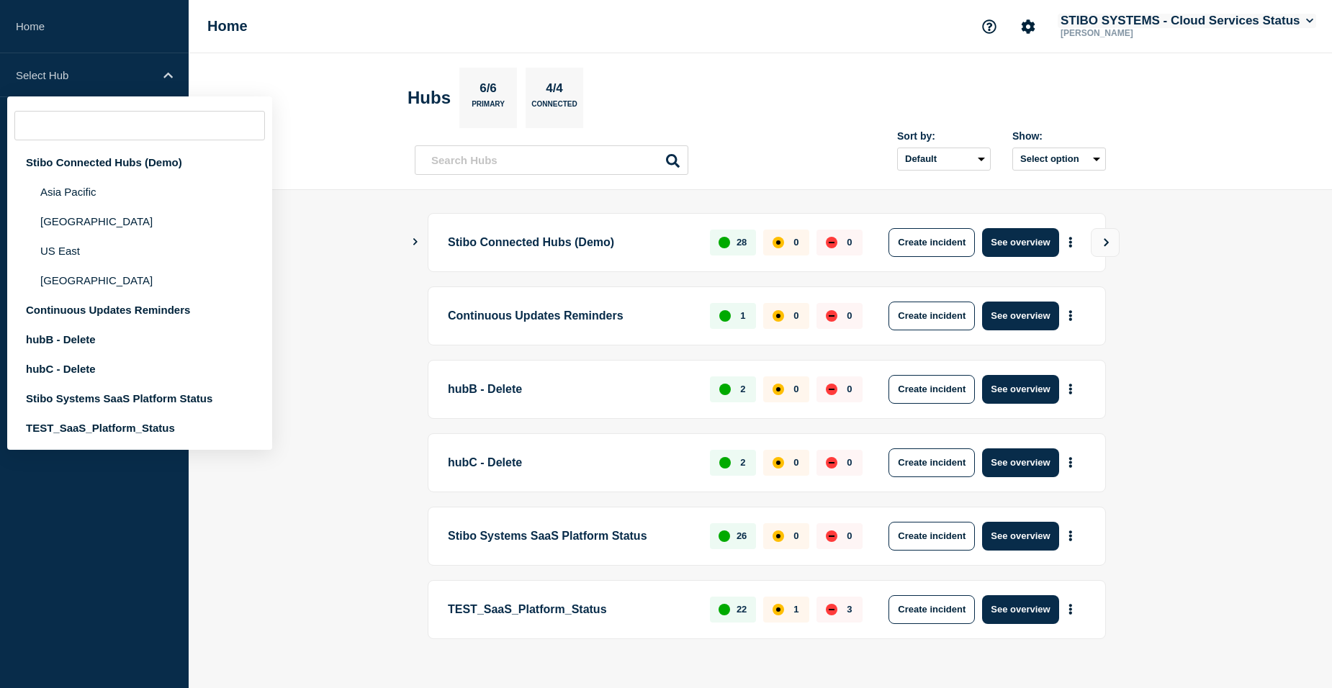
click at [1244, 22] on button "STIBO SYSTEMS - Cloud Services Status" at bounding box center [1186, 21] width 258 height 14
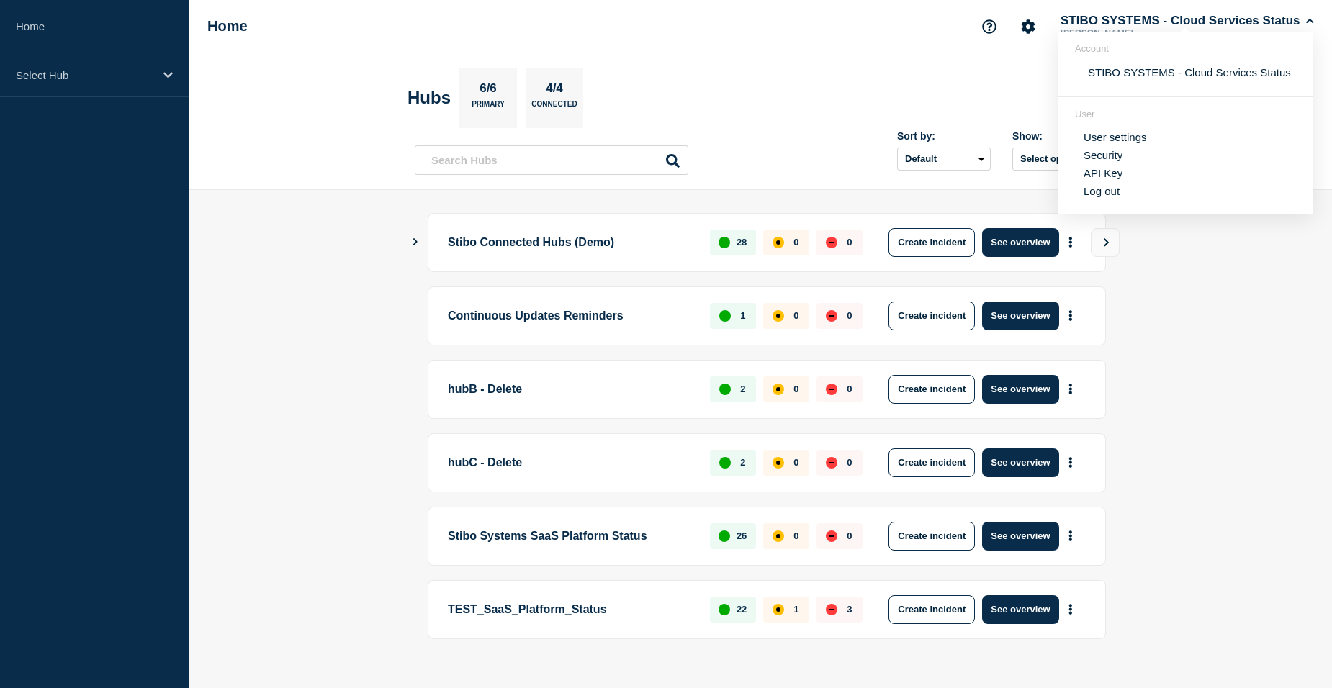
click at [1119, 136] on link "User settings" at bounding box center [1114, 137] width 63 height 12
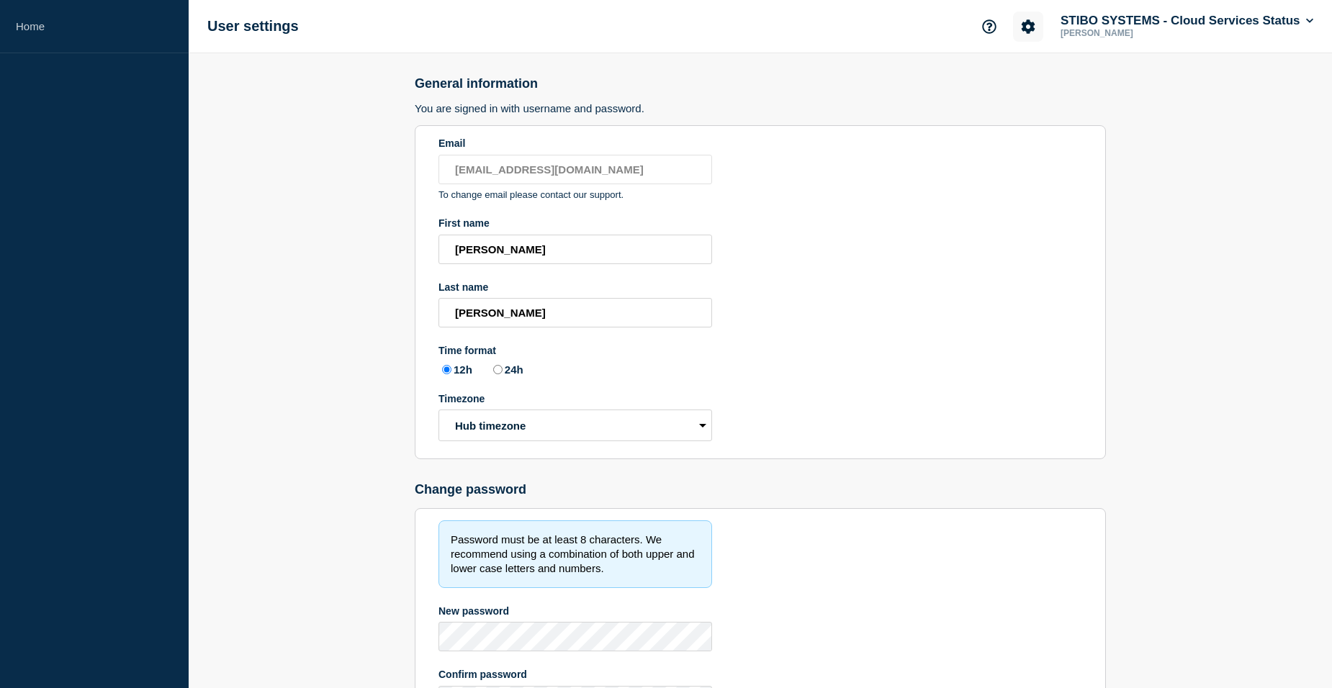
click at [1021, 30] on icon "Account settings" at bounding box center [1028, 26] width 14 height 14
click at [988, 30] on icon "Support" at bounding box center [989, 26] width 14 height 14
click at [1029, 30] on icon "Account settings" at bounding box center [1028, 26] width 14 height 14
click at [1014, 102] on link "General Settings" at bounding box center [1028, 103] width 81 height 12
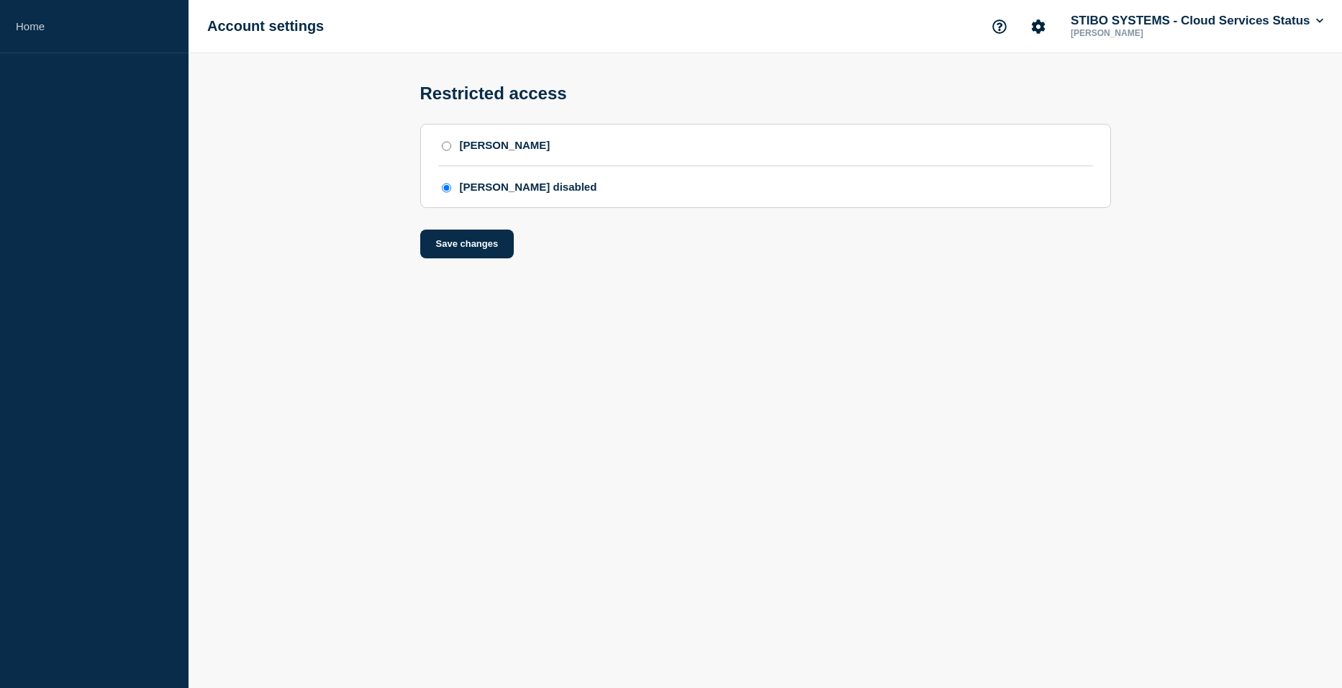
click at [1046, 277] on main "Restricted access SAML SAML disabled Save changes" at bounding box center [766, 166] width 1154 height 227
click at [1034, 28] on icon "Account settings" at bounding box center [1039, 26] width 14 height 14
click at [1023, 85] on link "Team Members" at bounding box center [1036, 85] width 74 height 12
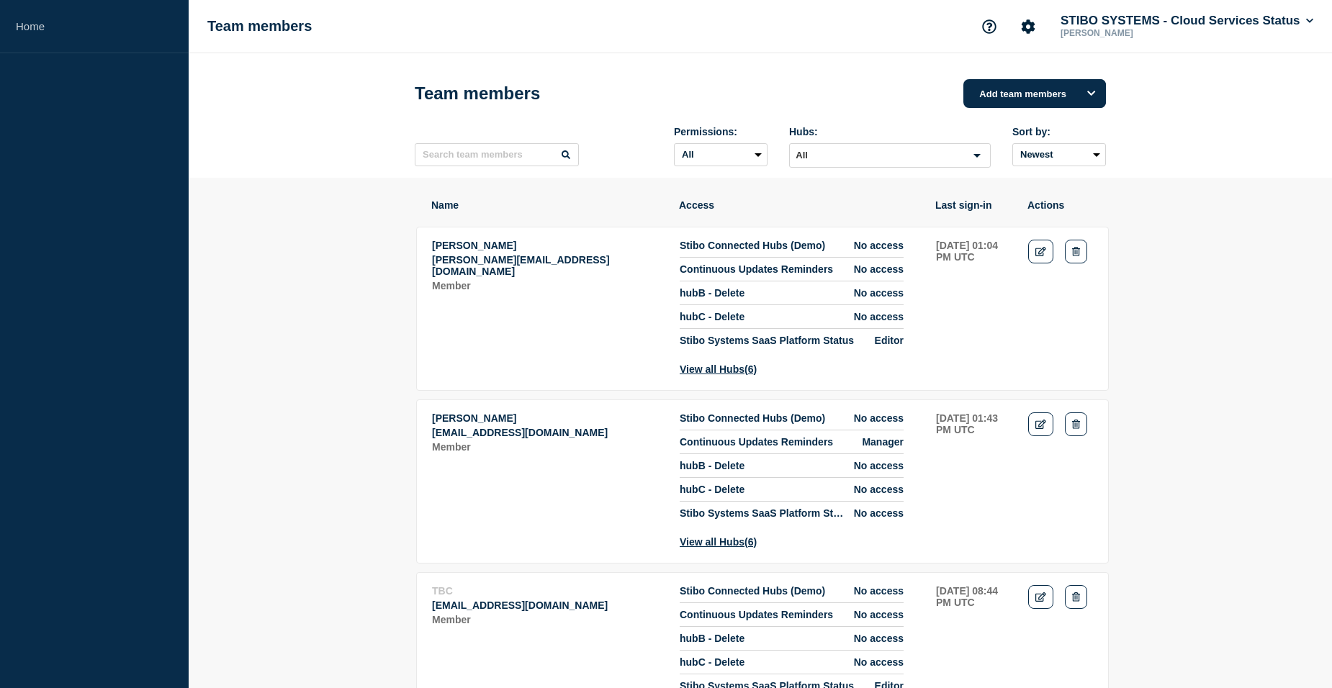
click at [470, 165] on input "text" at bounding box center [497, 154] width 164 height 23
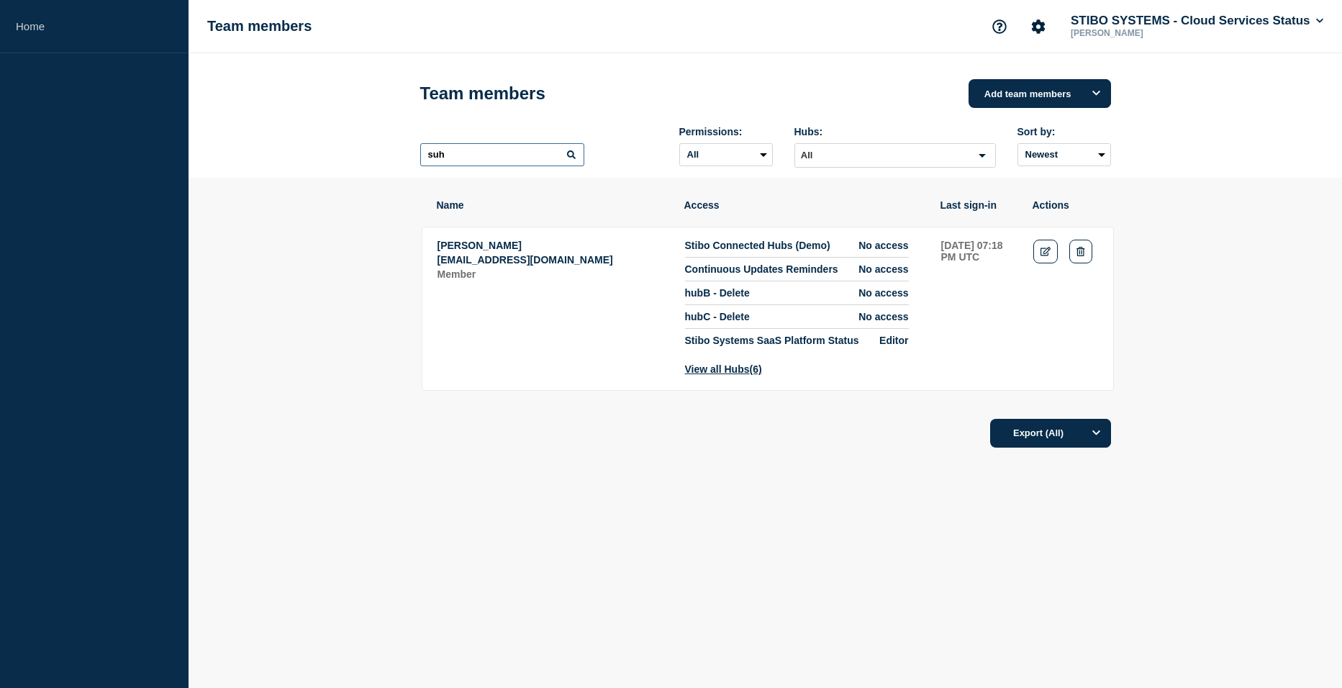
type input "suh"
click at [268, 267] on section "Name Access Last sign-in Actions Suman Hiroji suhi@stibosystems.com Member Stib…" at bounding box center [766, 364] width 1154 height 372
click at [550, 163] on input "suh" at bounding box center [502, 154] width 164 height 23
click at [220, 250] on section "Name Access Last sign-in Actions Suman Hiroji suhi@stibosystems.com Member Stib…" at bounding box center [766, 364] width 1154 height 372
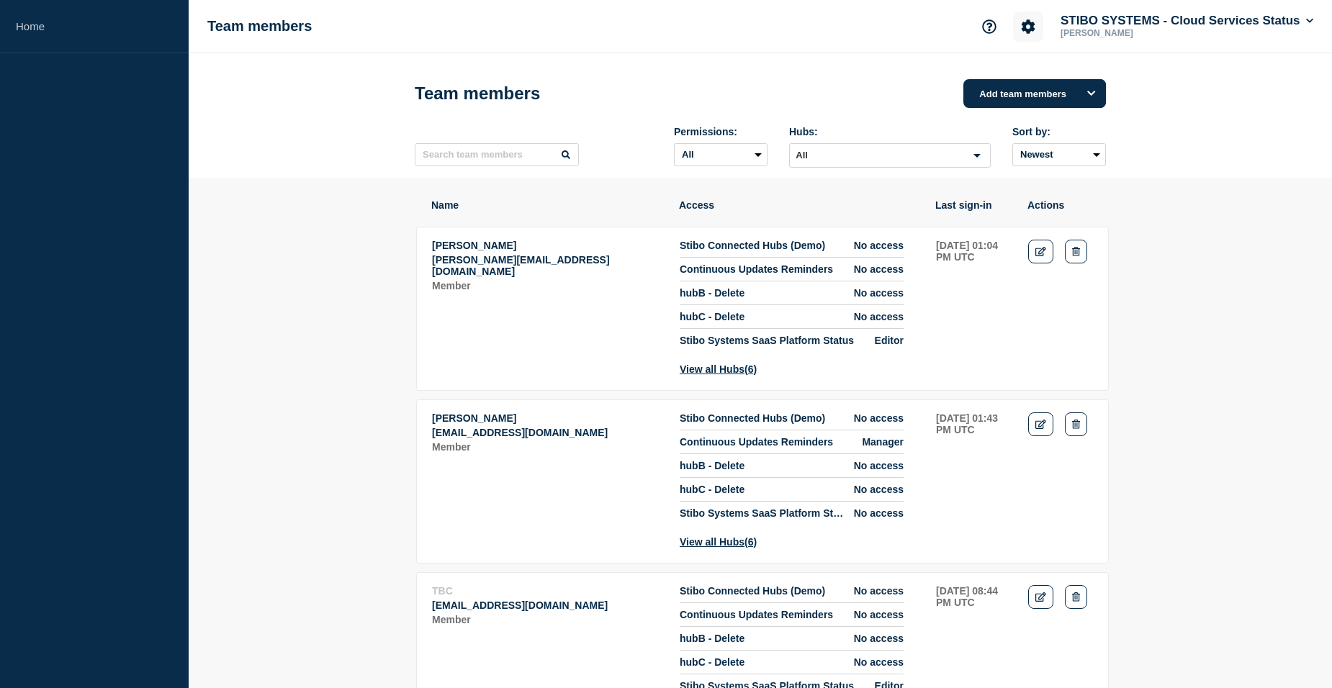
click at [1033, 26] on button "Account settings" at bounding box center [1028, 27] width 30 height 30
click at [1018, 81] on link "Team Members" at bounding box center [1025, 85] width 74 height 12
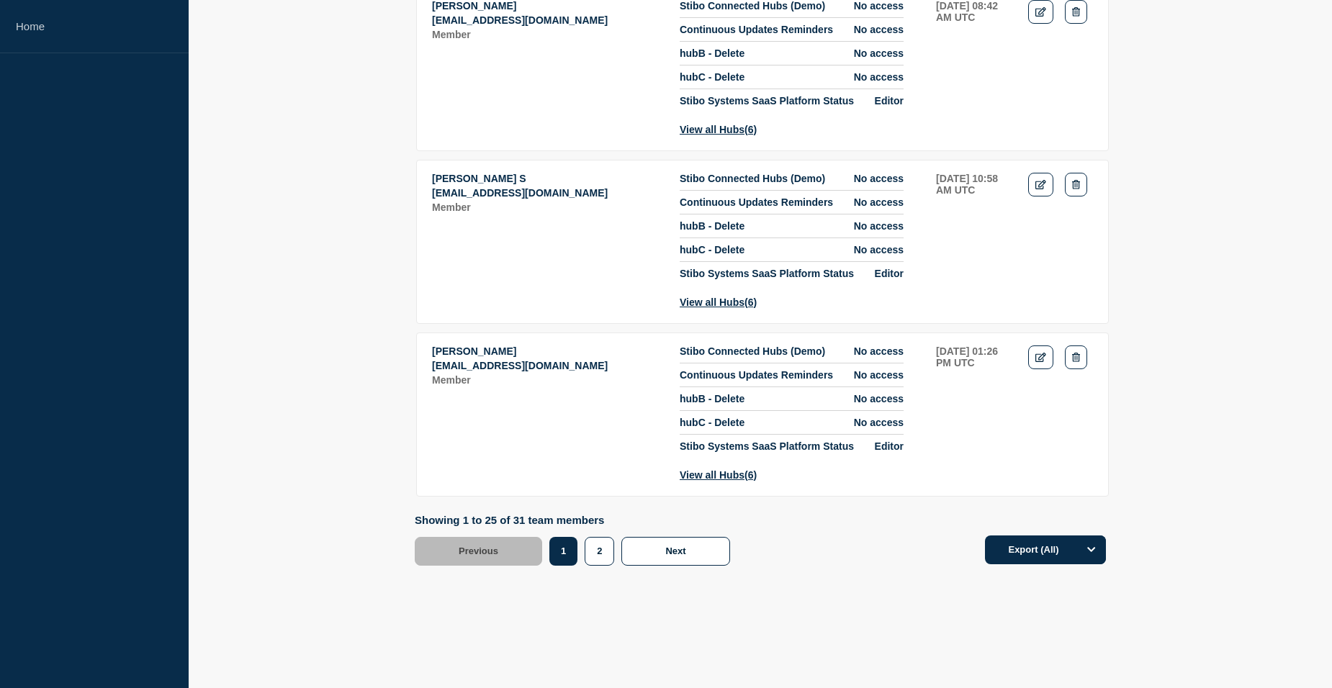
scroll to position [4368, 0]
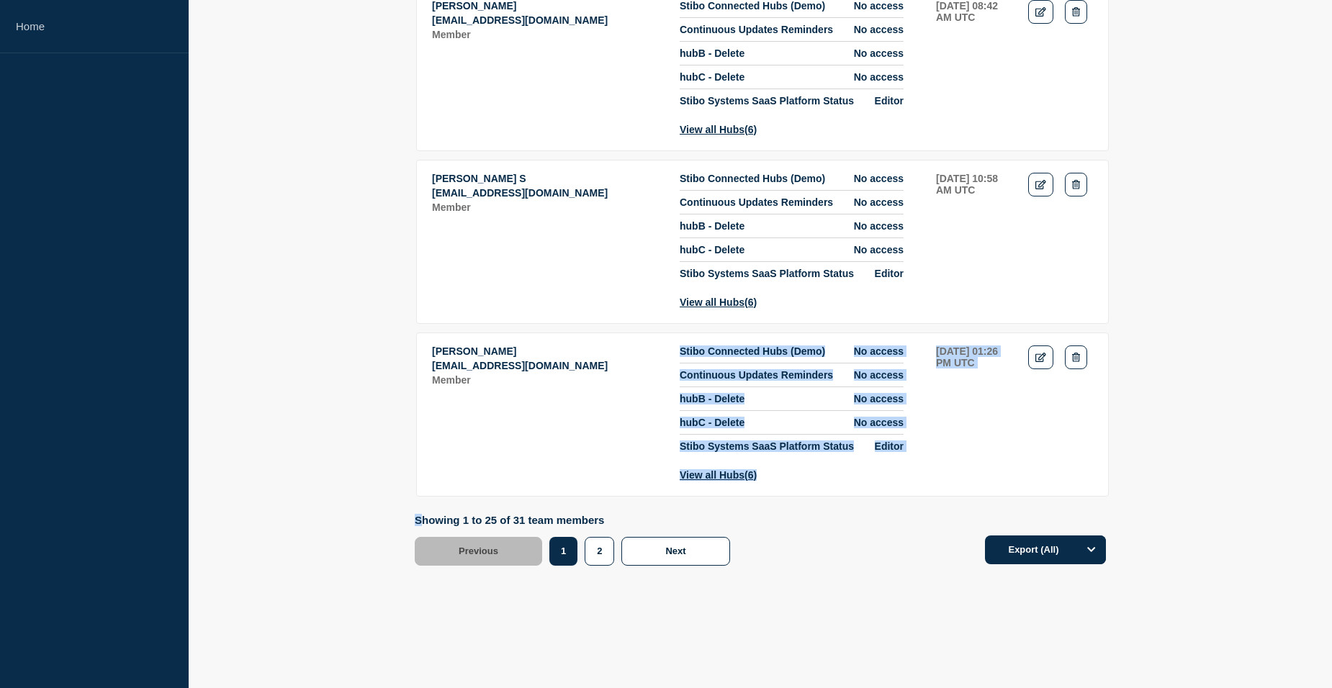
drag, startPoint x: 422, startPoint y: 518, endPoint x: 598, endPoint y: 513, distance: 176.4
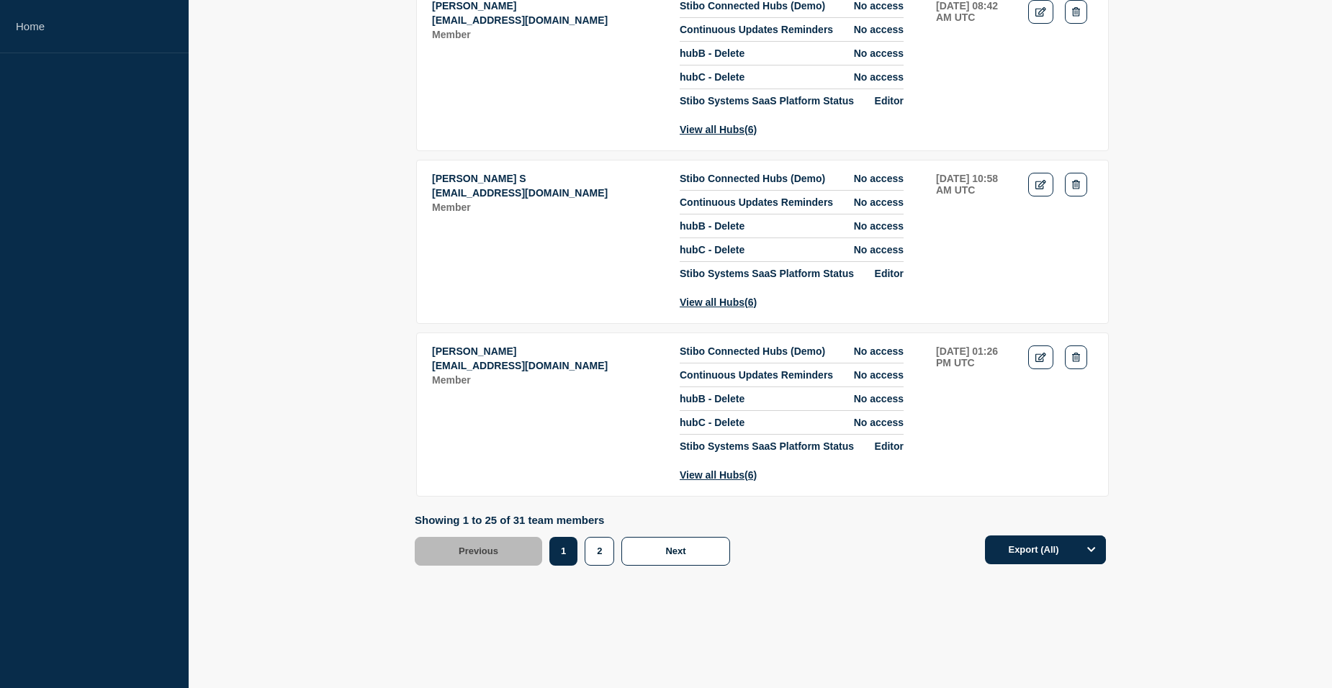
click at [539, 519] on p "Showing 1 to 25 of 31 team members" at bounding box center [576, 520] width 322 height 12
click at [600, 559] on button "2" at bounding box center [599, 551] width 30 height 29
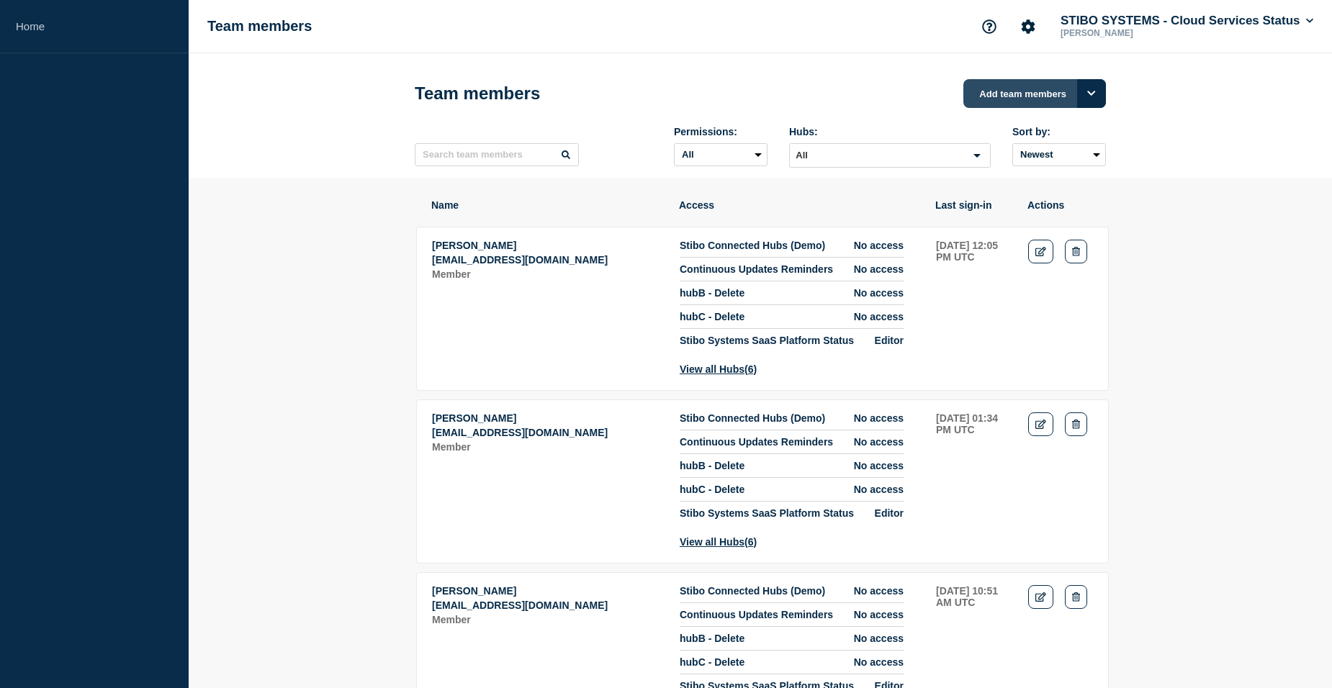
click at [1039, 95] on button "Add team members" at bounding box center [1034, 93] width 143 height 29
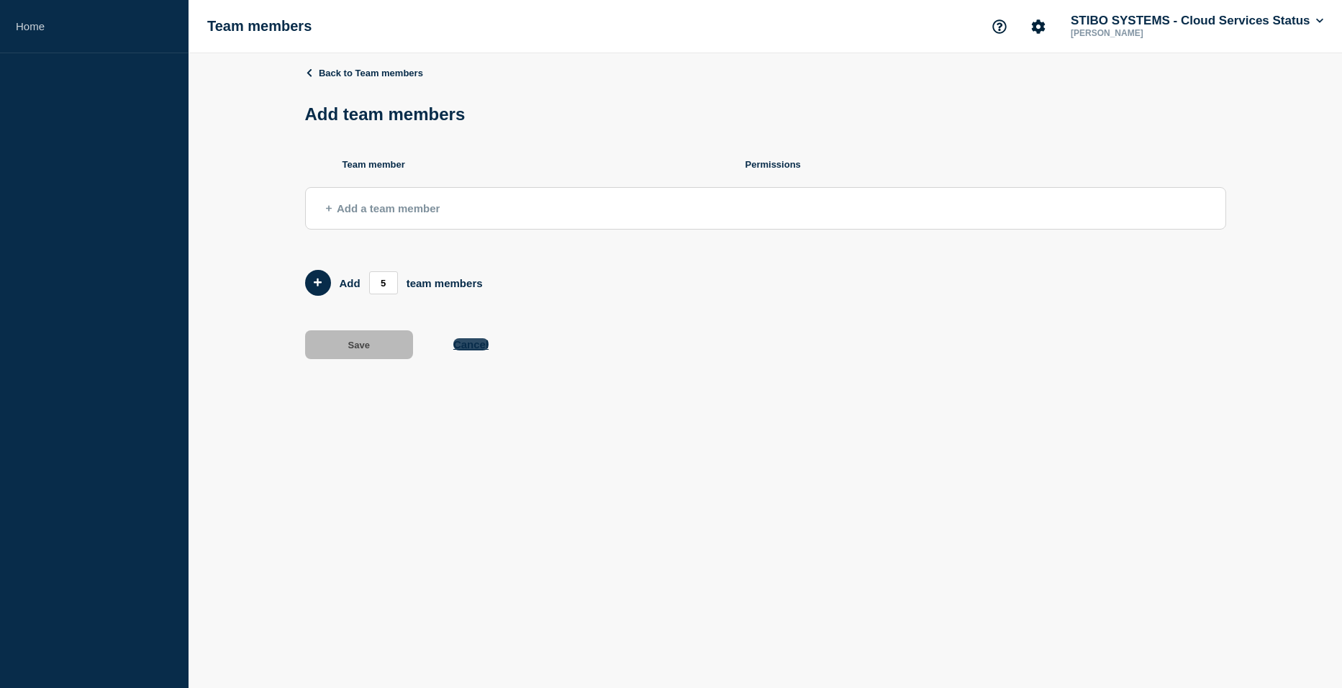
click at [482, 351] on button "Cancel" at bounding box center [470, 344] width 35 height 12
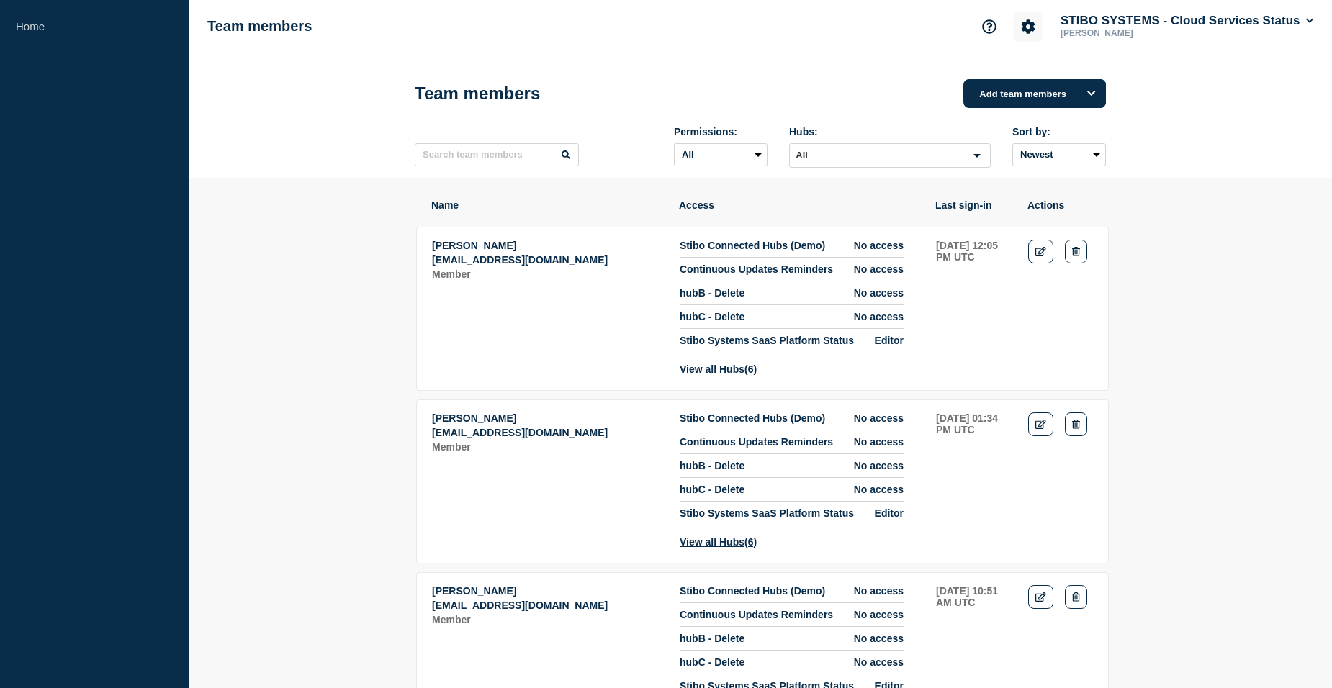
click at [1026, 40] on button "Account settings" at bounding box center [1028, 27] width 30 height 30
click at [1025, 32] on icon "Account settings" at bounding box center [1028, 26] width 14 height 14
click at [1007, 80] on link "Team Members" at bounding box center [1025, 85] width 74 height 12
click at [1025, 23] on icon "Account settings" at bounding box center [1028, 26] width 14 height 14
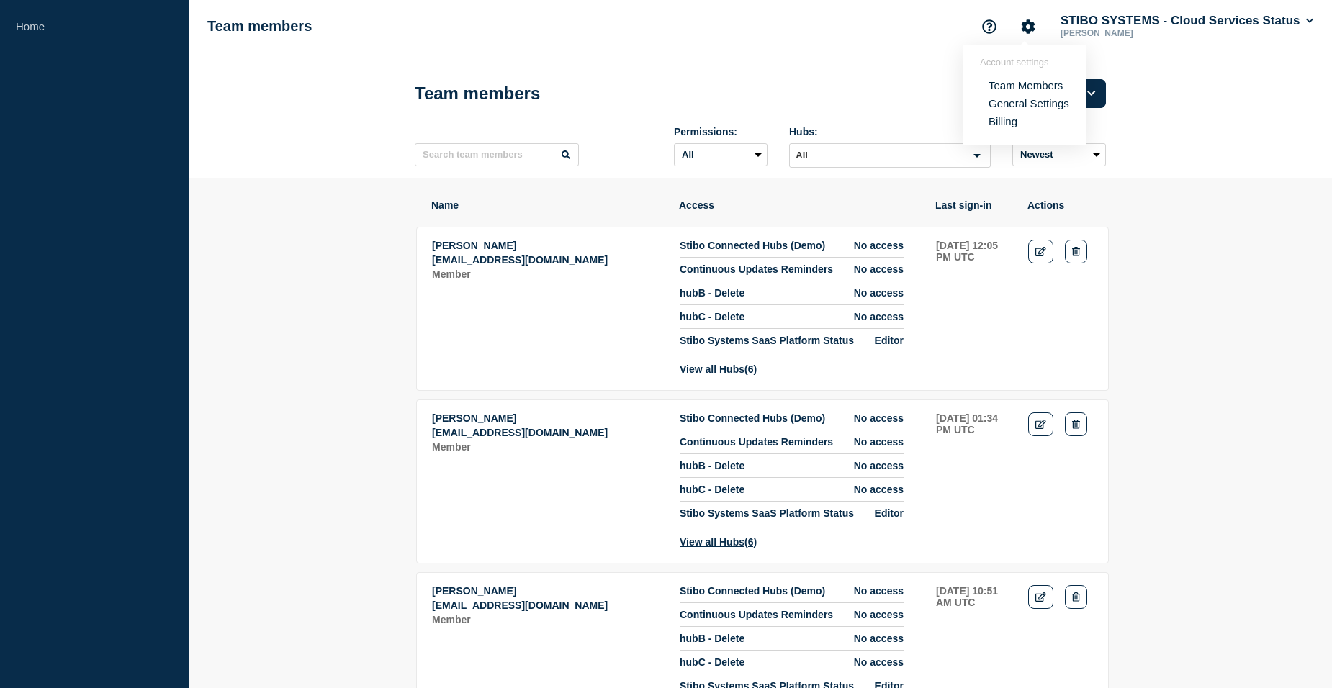
click at [1006, 89] on link "Team Members" at bounding box center [1025, 85] width 74 height 12
click at [483, 161] on input "text" at bounding box center [497, 154] width 164 height 23
type input "sandeep"
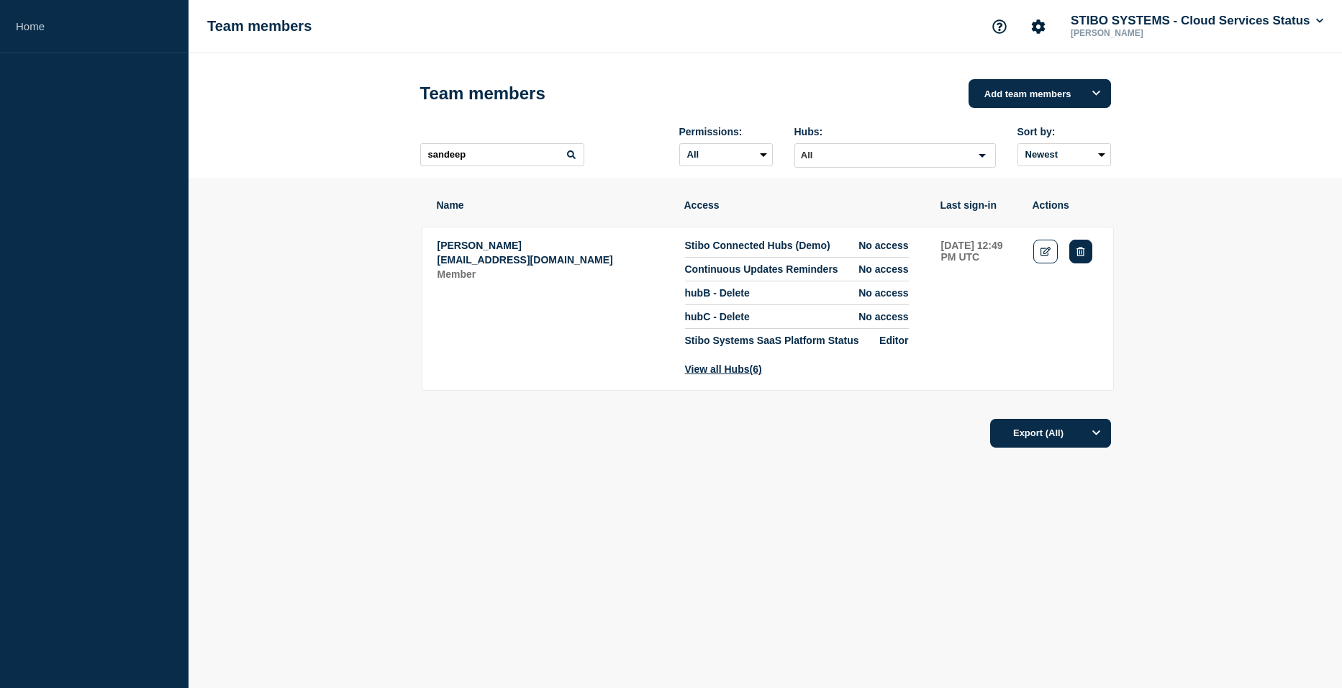
click at [1080, 256] on icon "Delete" at bounding box center [1081, 251] width 8 height 9
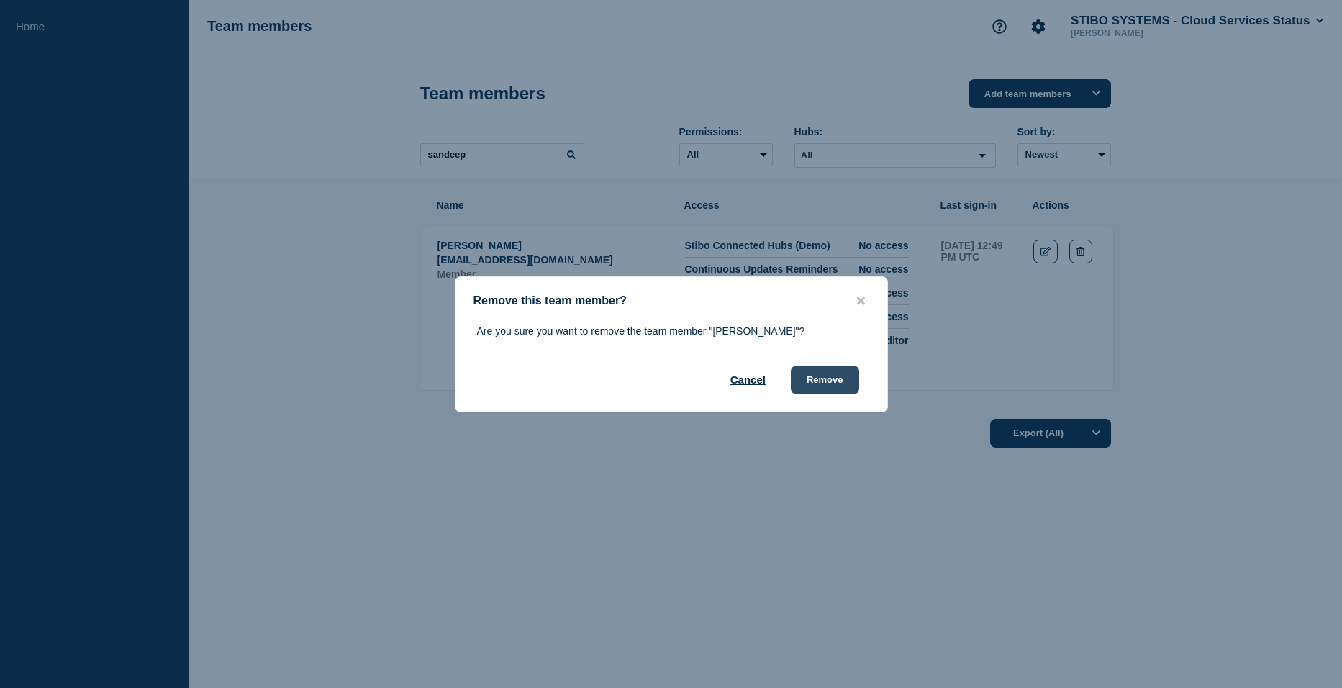
click at [837, 378] on button "Remove" at bounding box center [825, 380] width 68 height 29
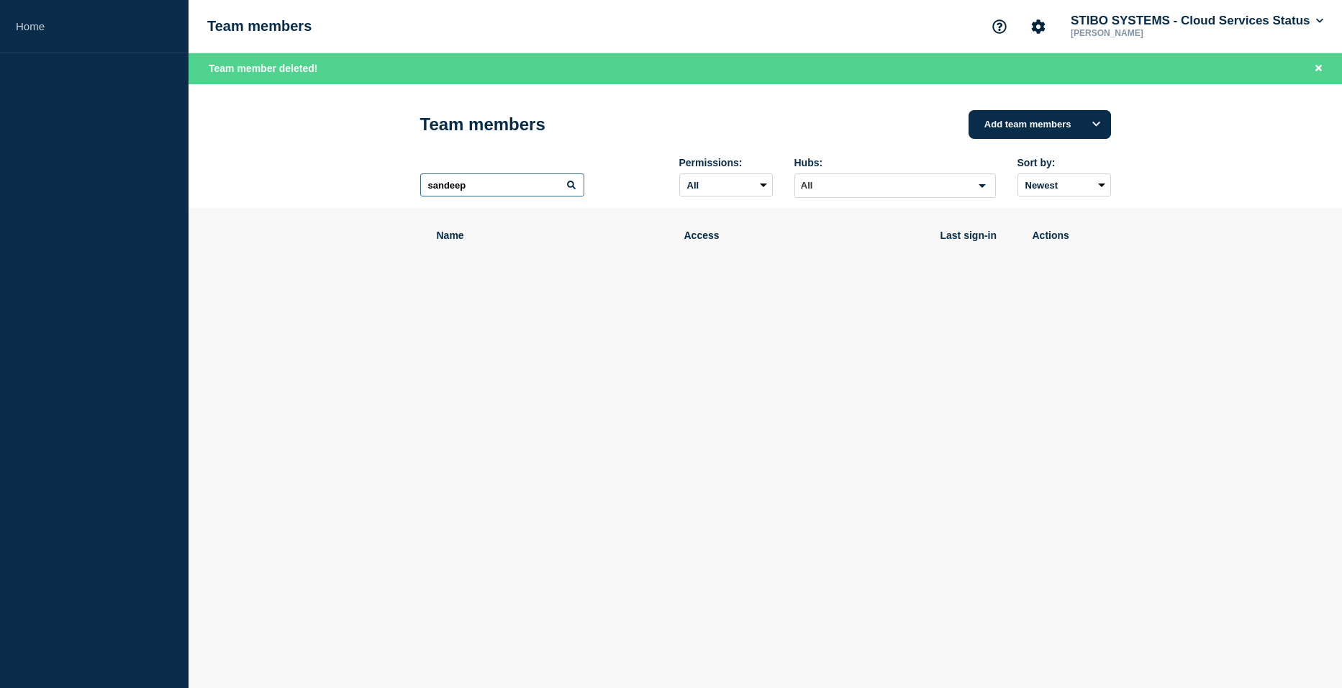
click at [494, 187] on input "sandeep" at bounding box center [502, 184] width 164 height 23
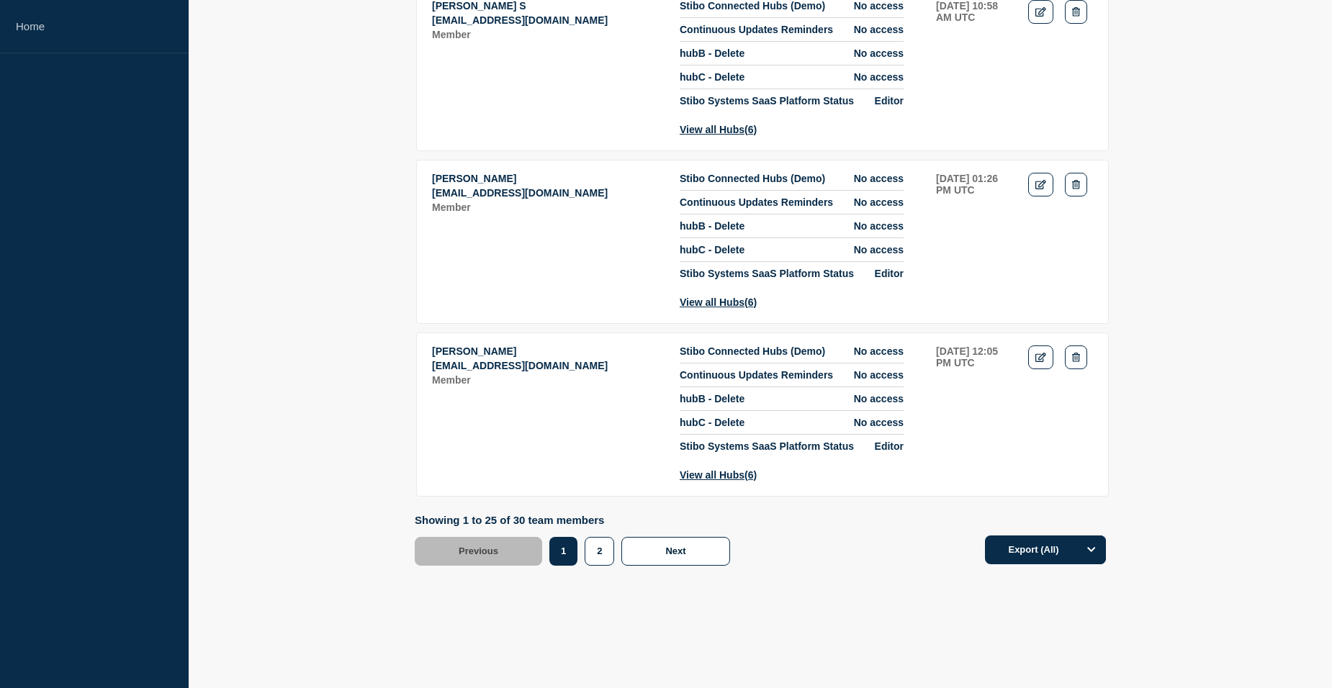
scroll to position [4368, 0]
click at [592, 554] on button "2" at bounding box center [599, 551] width 30 height 29
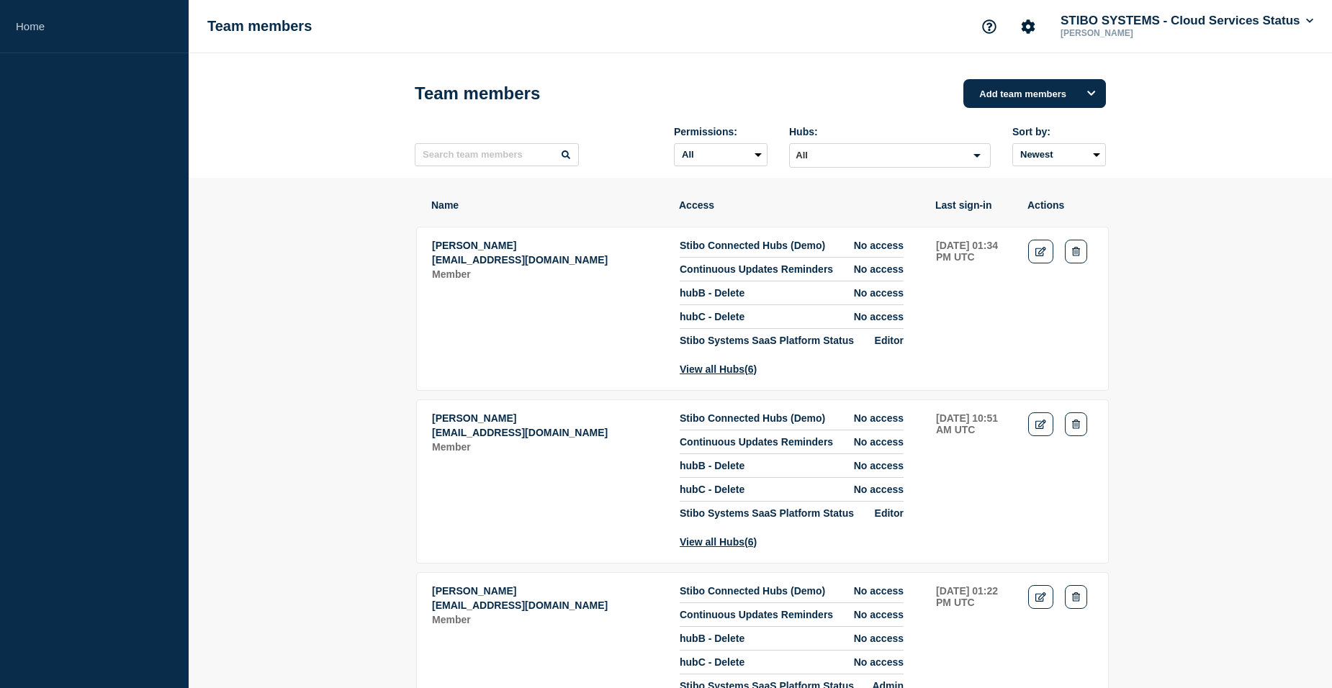
click at [216, 19] on h1 "Team members" at bounding box center [259, 26] width 104 height 17
click at [101, 27] on link "Home" at bounding box center [94, 26] width 189 height 53
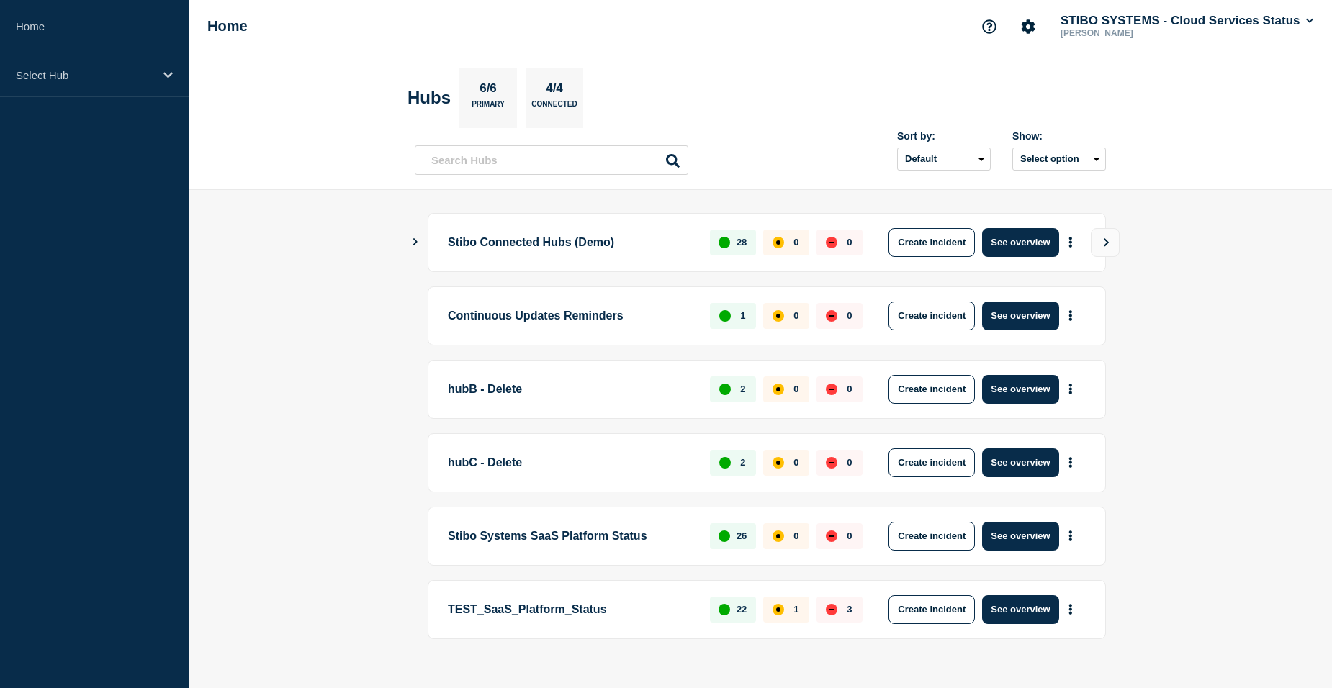
click at [410, 240] on icon "Show Connected Hubs" at bounding box center [414, 241] width 9 height 7
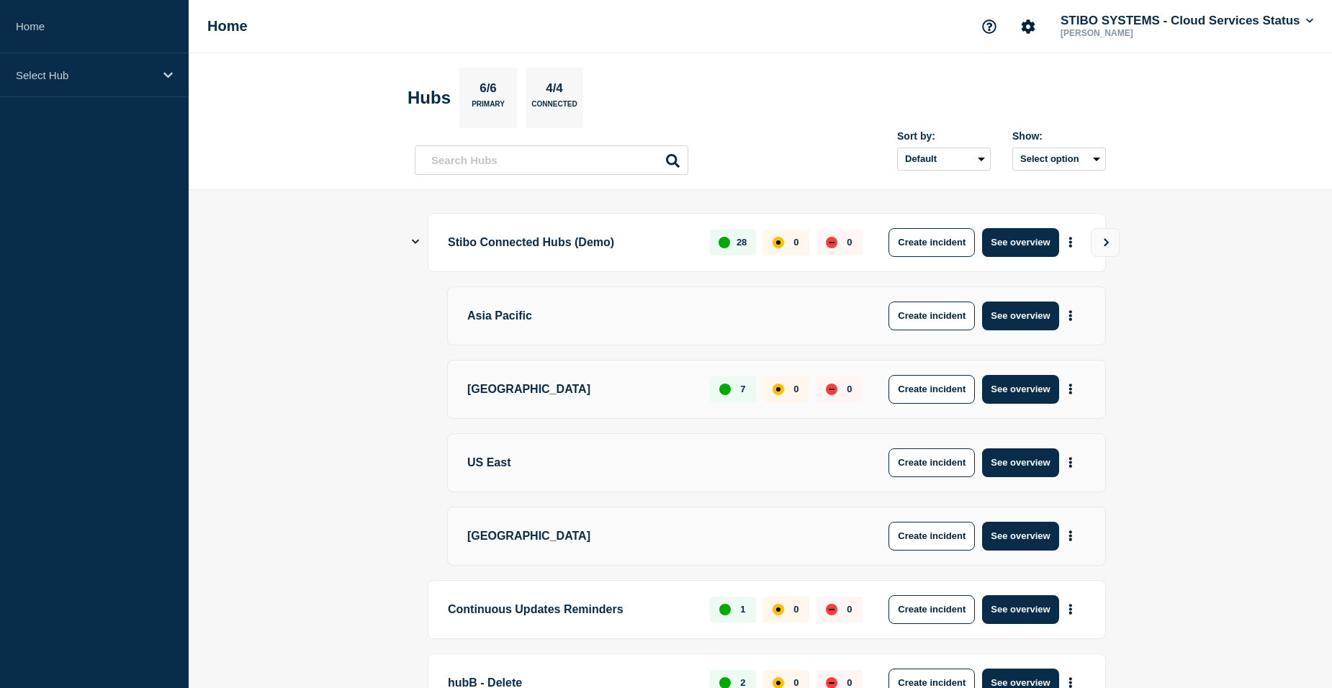
click at [415, 244] on icon "Show Connected Hubs" at bounding box center [415, 241] width 7 height 9
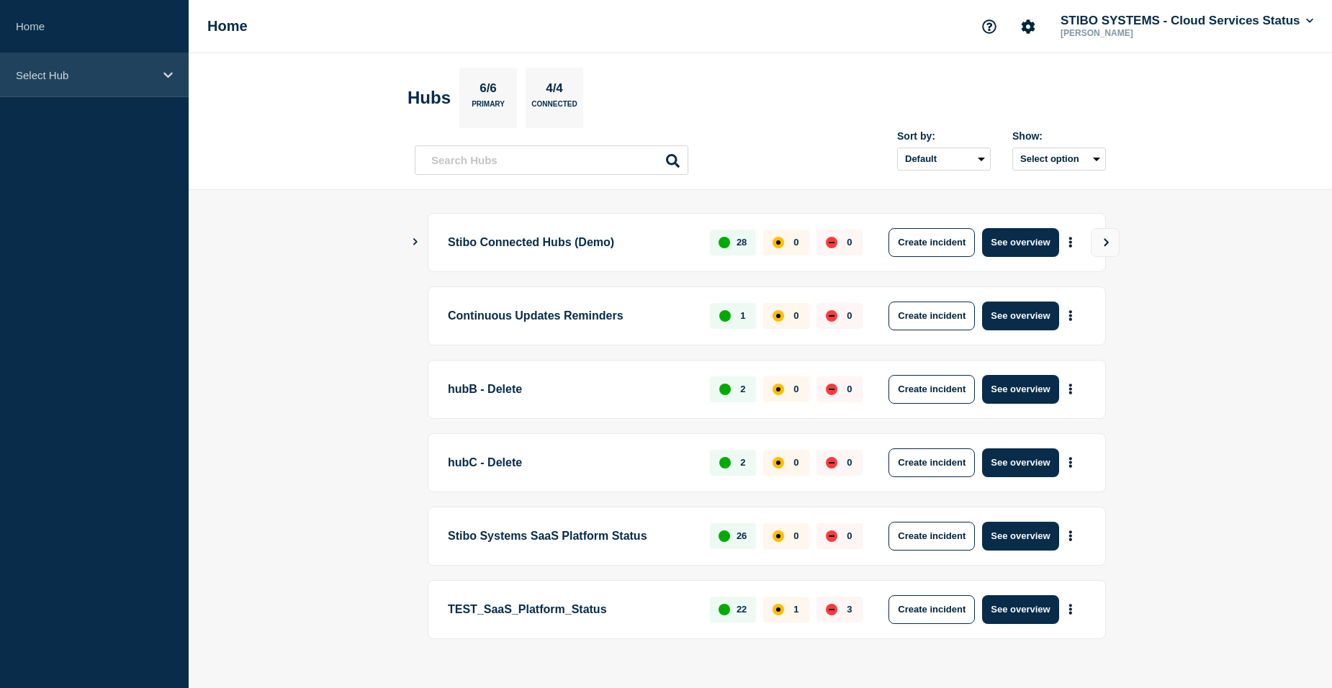
click at [104, 75] on p "Select Hub" at bounding box center [85, 75] width 138 height 12
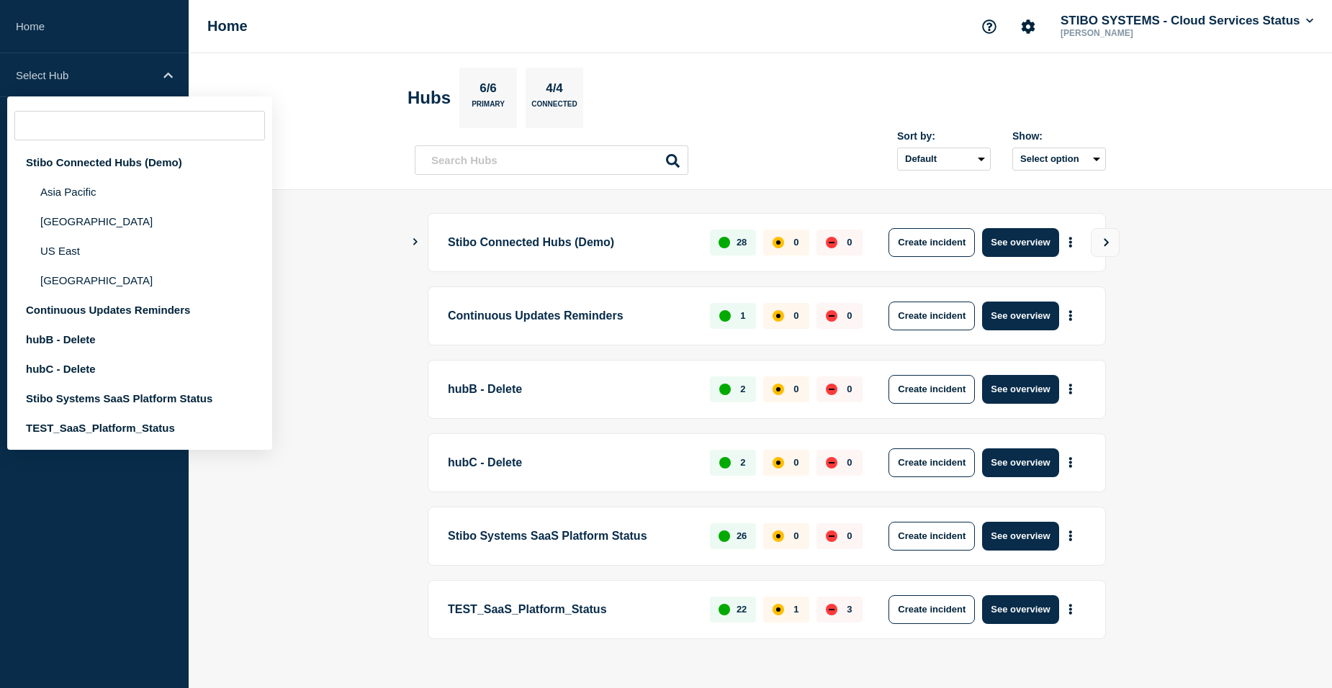
click at [391, 212] on main "Stibo Connected Hubs (Demo) 28 0 0 Create incident See overview Continuous Upda…" at bounding box center [760, 450] width 1143 height 520
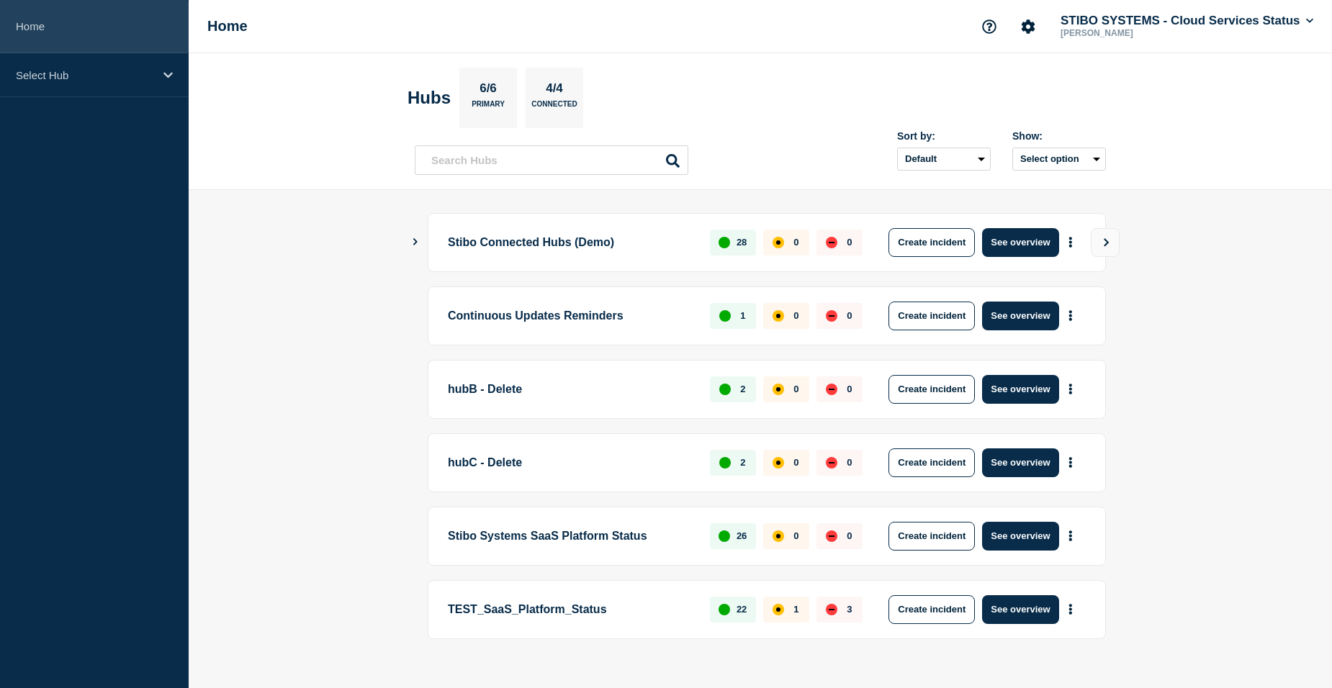
click at [60, 31] on link "Home" at bounding box center [94, 26] width 189 height 53
click at [408, 241] on main "Stibo Connected Hubs (Demo) 28 0 0 Create incident See overview Continuous Upda…" at bounding box center [760, 450] width 1143 height 520
click at [412, 240] on icon "Show Connected Hubs" at bounding box center [414, 241] width 9 height 7
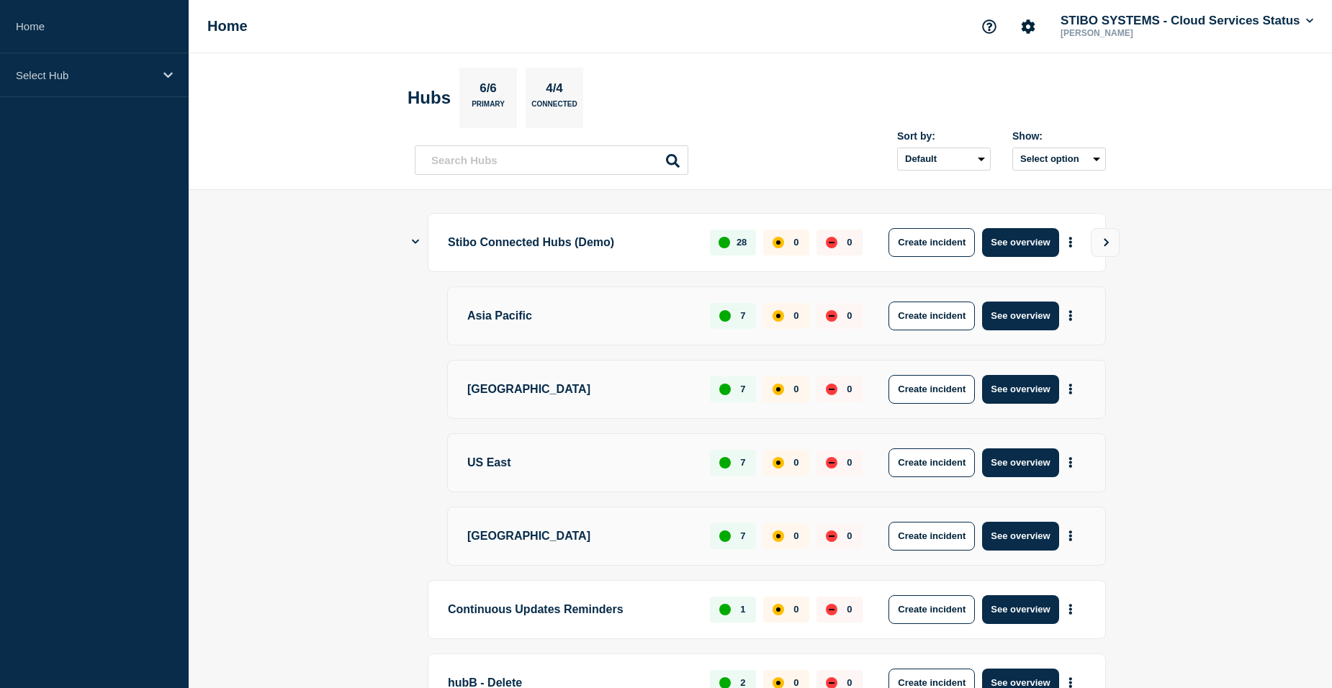
click at [412, 240] on icon "Show Connected Hubs" at bounding box center [415, 241] width 7 height 9
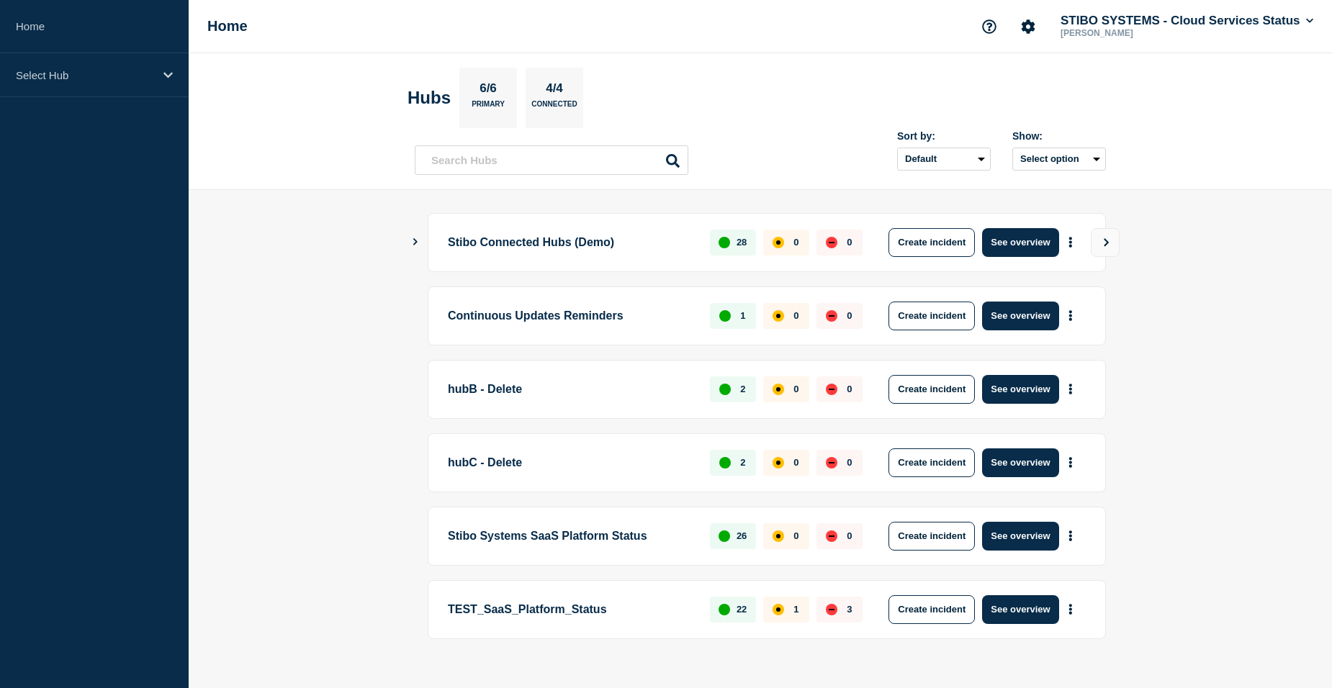
click at [415, 244] on icon "Show Connected Hubs" at bounding box center [415, 241] width 4 height 7
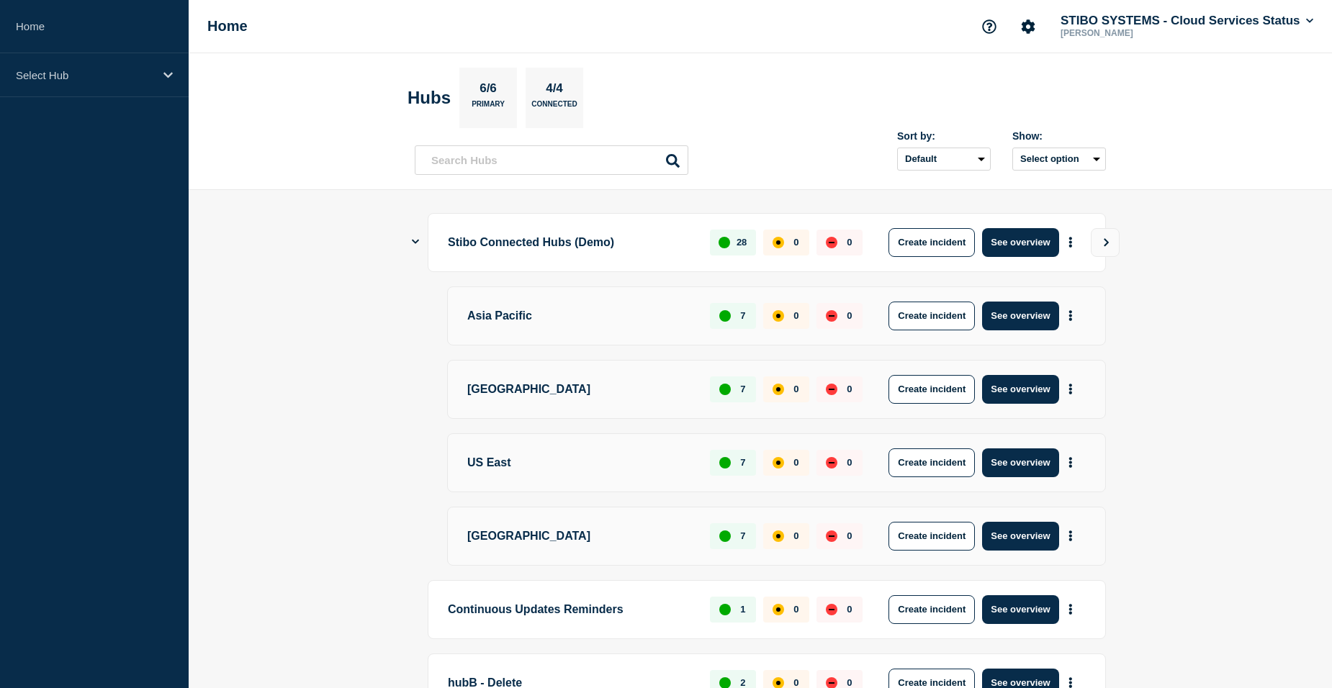
click at [415, 244] on icon "Show Connected Hubs" at bounding box center [415, 241] width 7 height 9
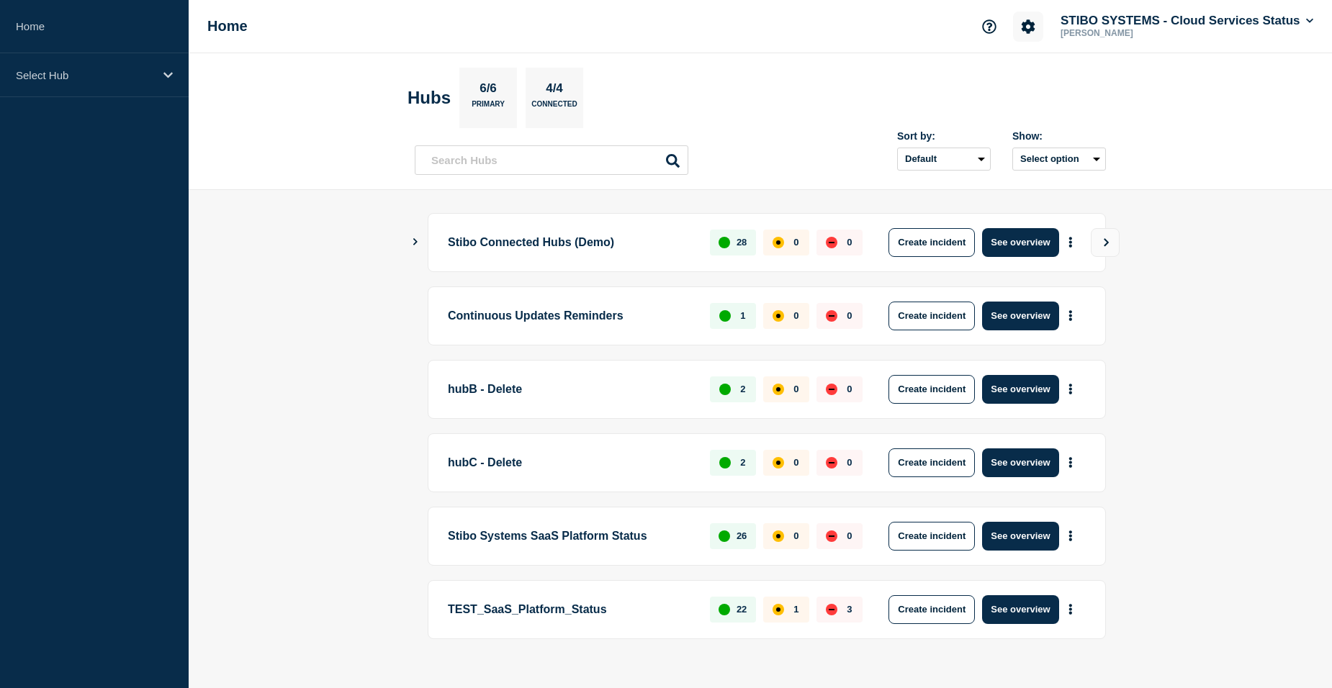
click at [1023, 35] on button "Account settings" at bounding box center [1028, 27] width 30 height 30
click at [1001, 82] on link "Team Members" at bounding box center [1025, 85] width 74 height 12
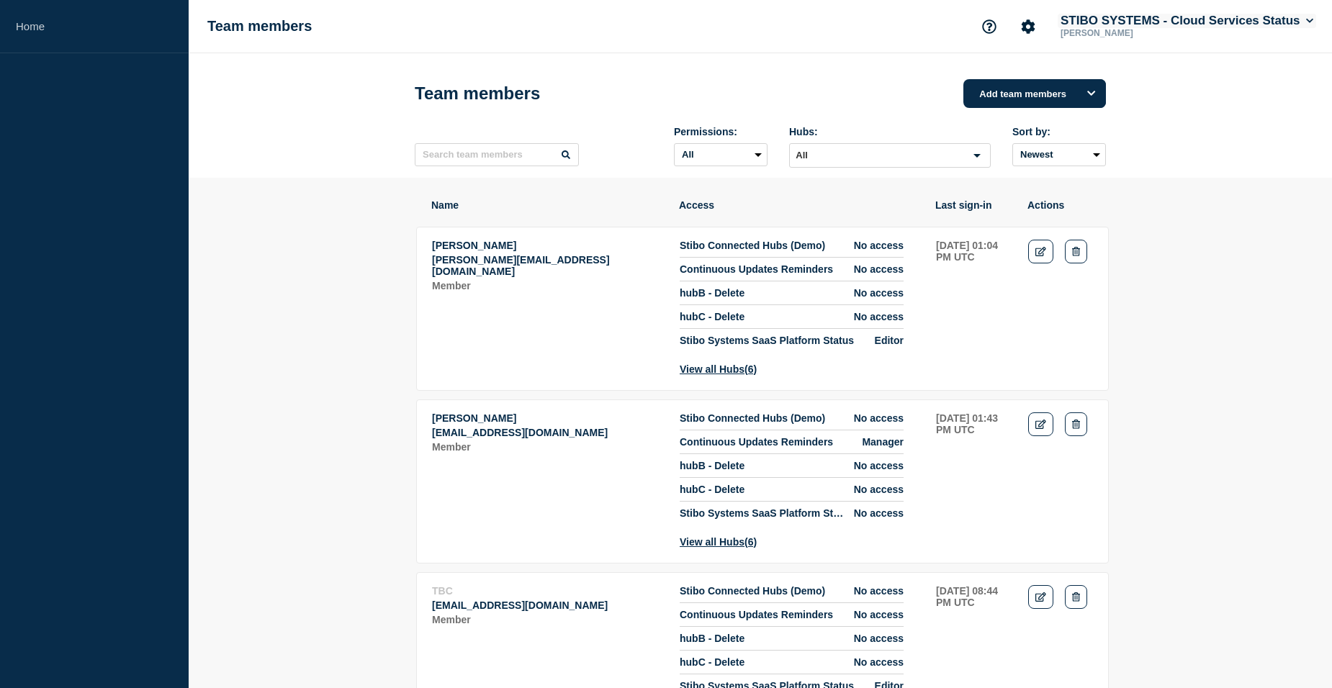
click at [1198, 19] on button "STIBO SYSTEMS - Cloud Services Status" at bounding box center [1186, 21] width 258 height 14
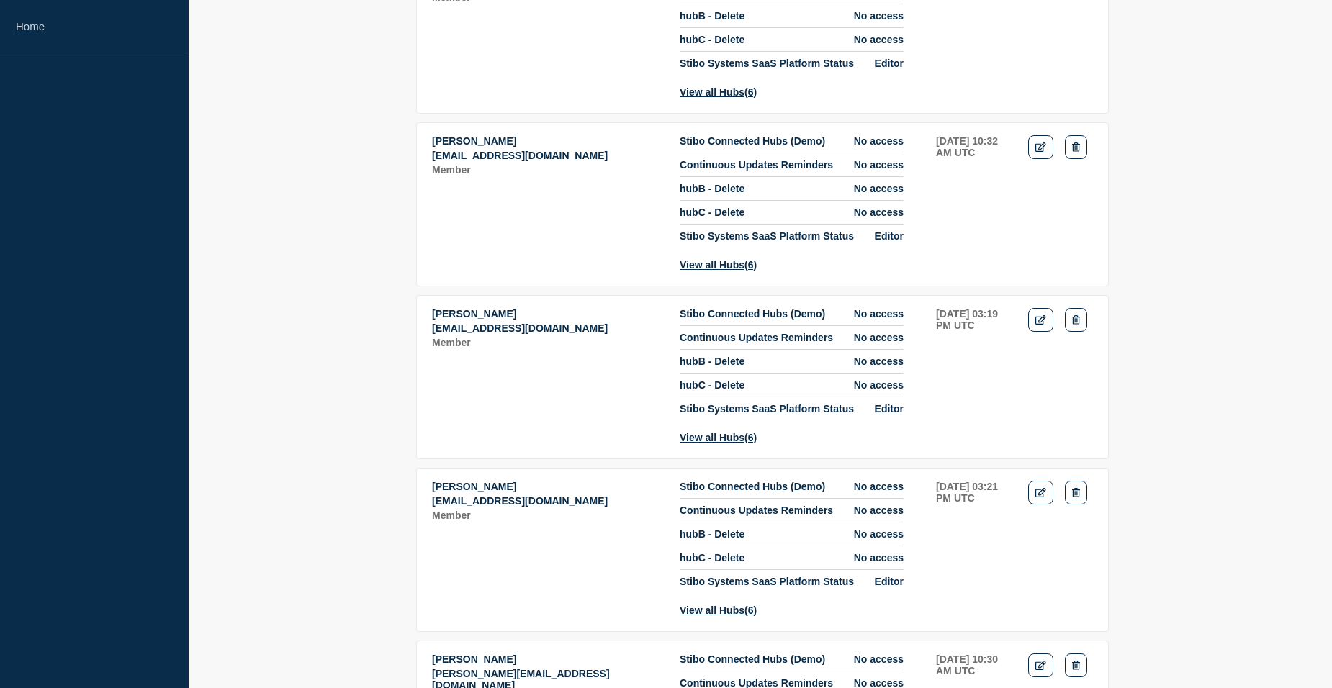
scroll to position [1656, 0]
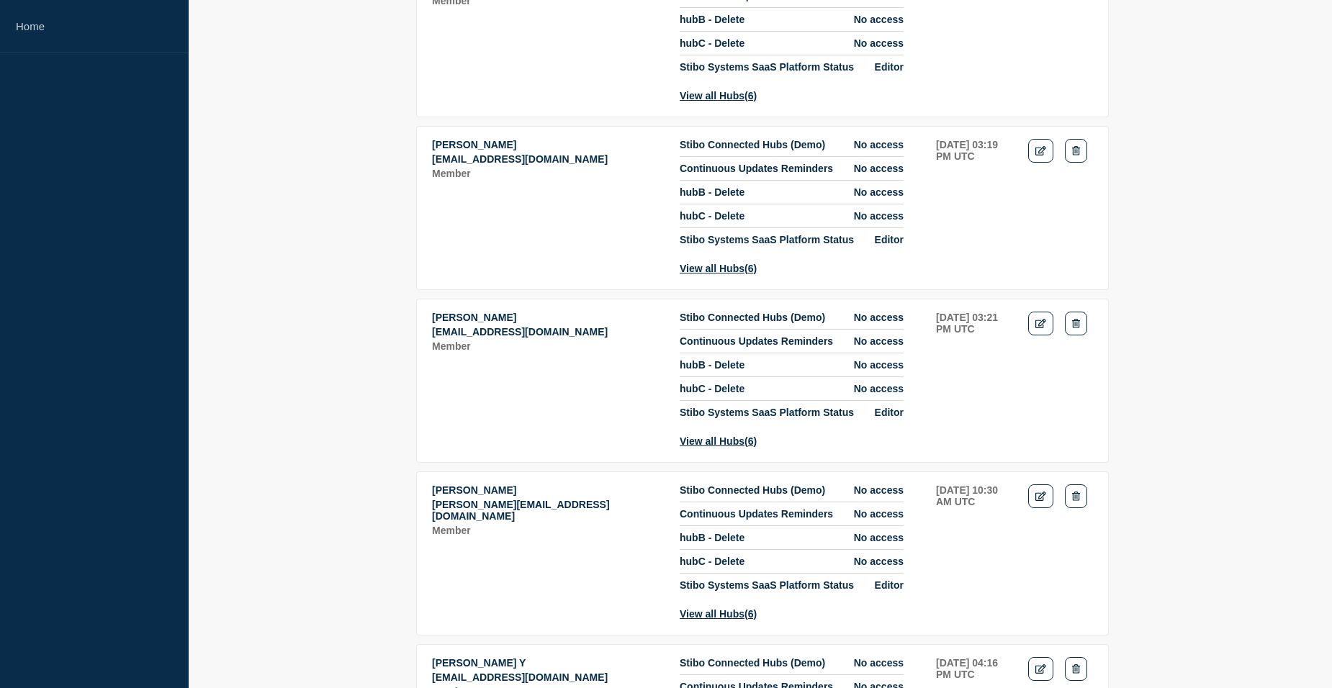
drag, startPoint x: 367, startPoint y: 411, endPoint x: 377, endPoint y: 411, distance: 10.1
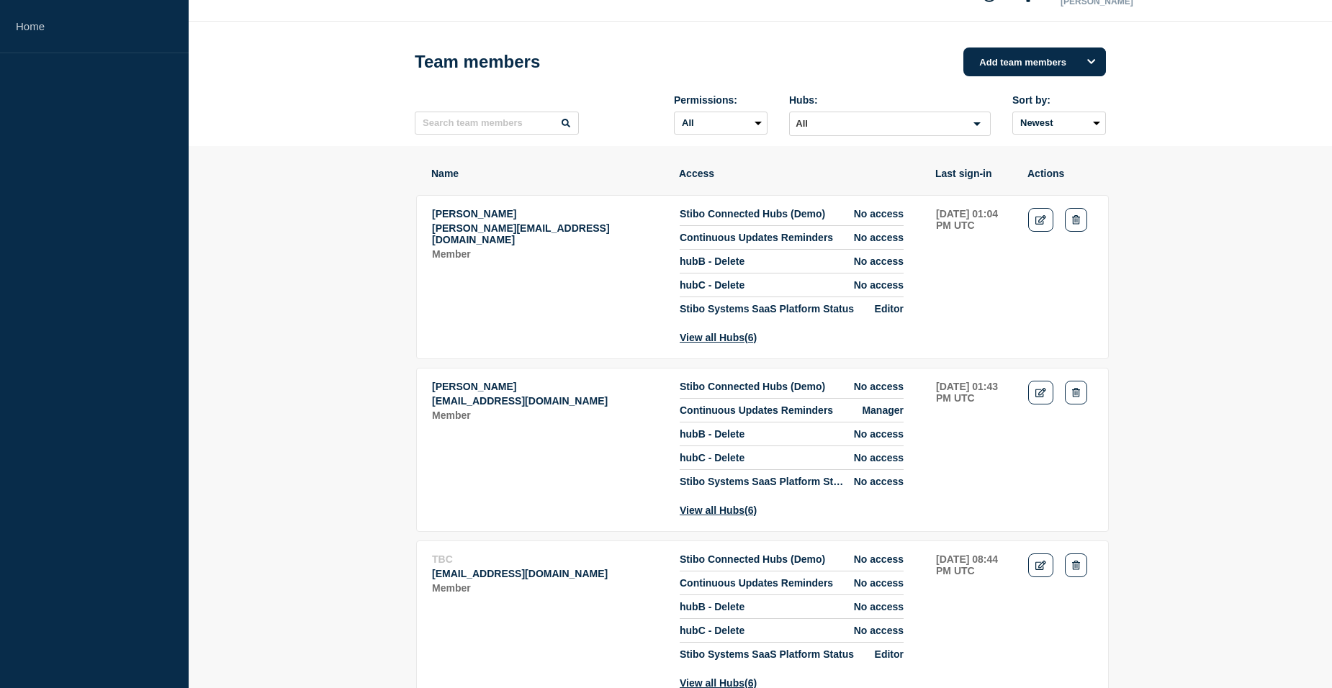
scroll to position [0, 0]
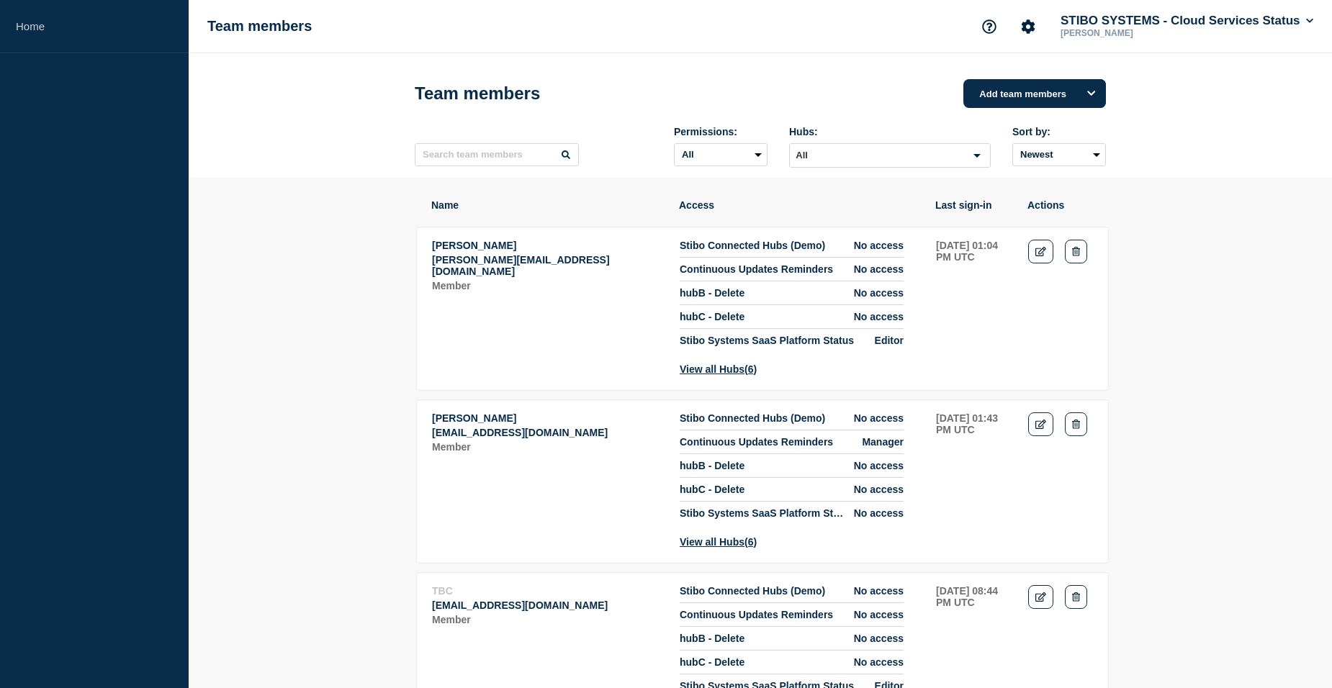
click at [897, 158] on input "Search for option" at bounding box center [877, 155] width 173 height 17
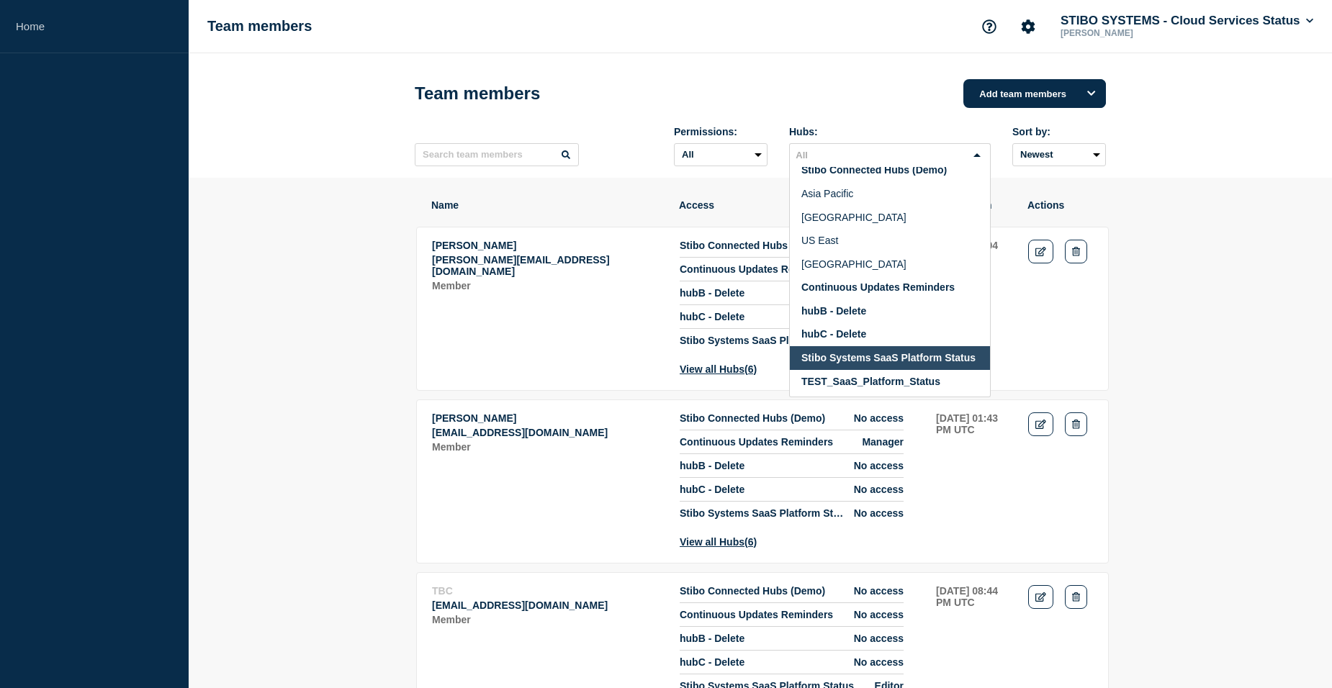
click at [870, 352] on span "Stibo Systems SaaS Platform Status" at bounding box center [888, 358] width 174 height 12
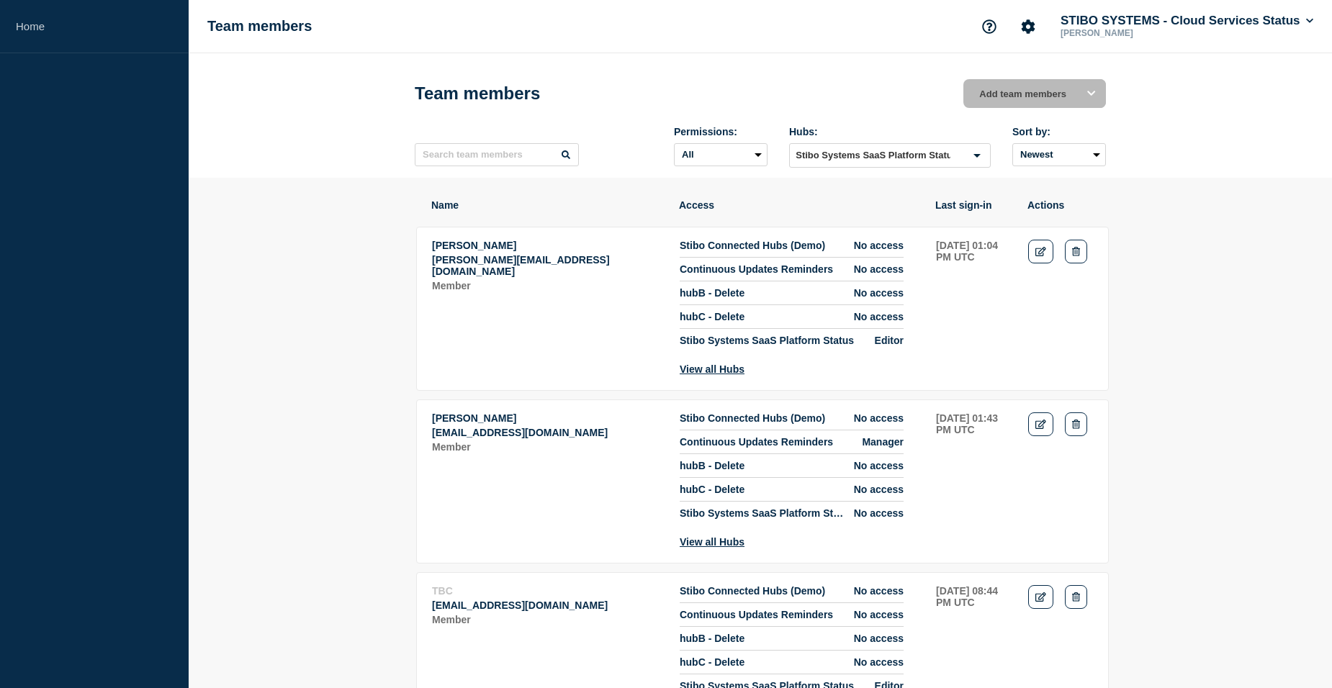
scroll to position [4, 0]
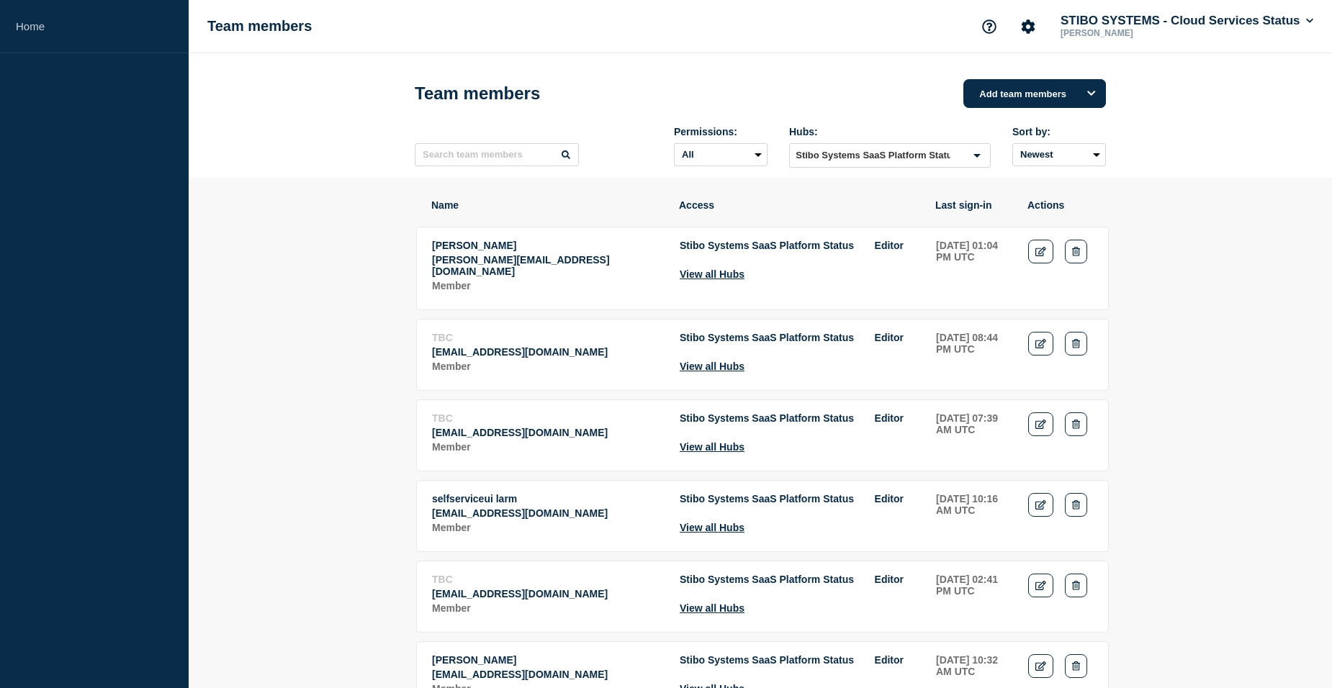
click at [791, 80] on div "Team members Add team members" at bounding box center [760, 93] width 691 height 43
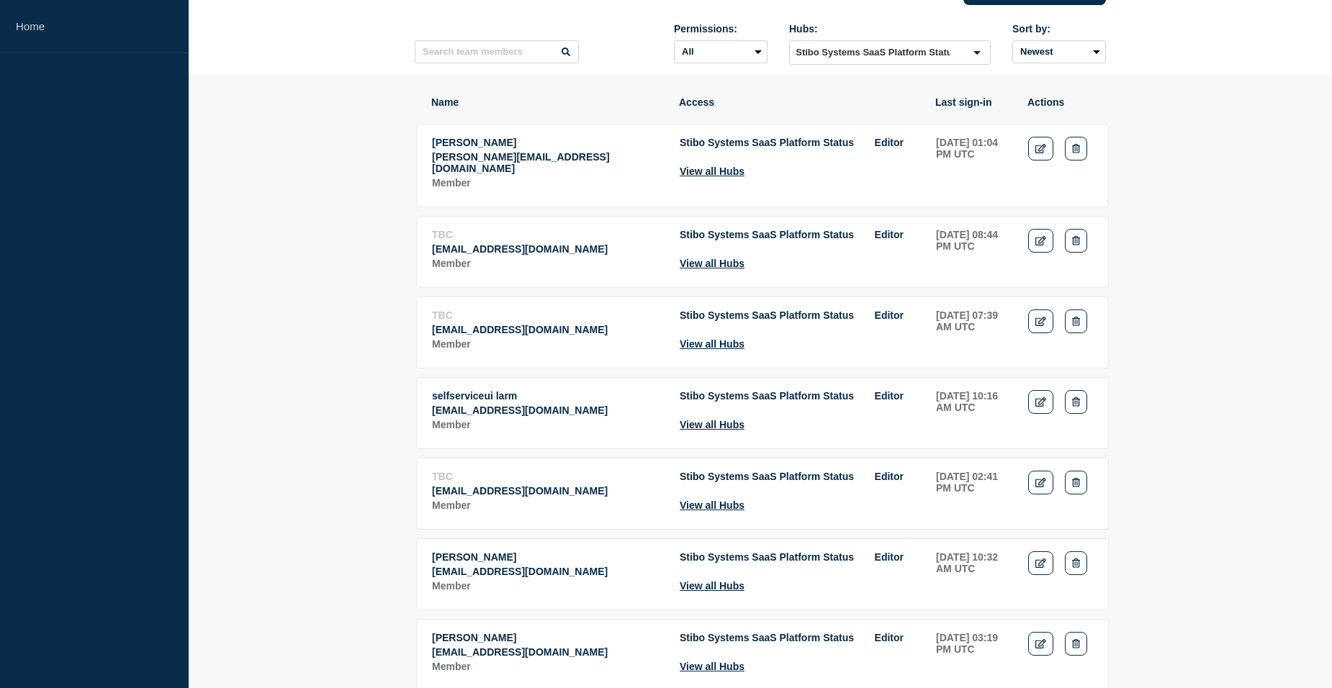
scroll to position [0, 0]
